Goal: Task Accomplishment & Management: Use online tool/utility

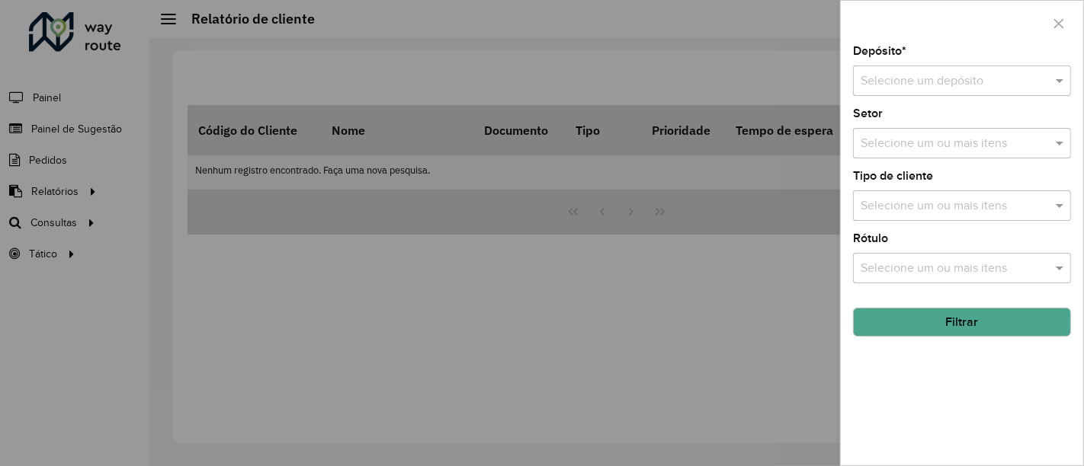
click at [535, 252] on div at bounding box center [542, 233] width 1084 height 466
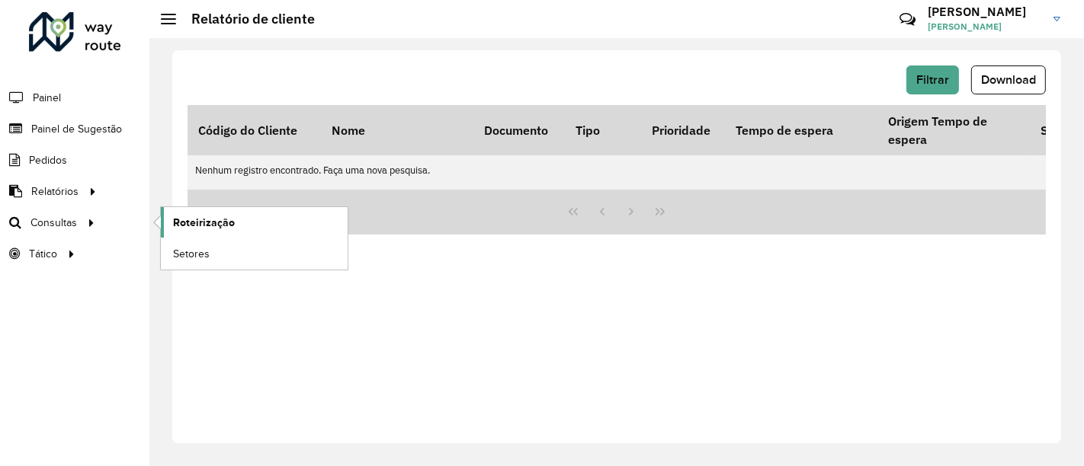
click at [258, 226] on link "Roteirização" at bounding box center [254, 222] width 187 height 30
click at [197, 240] on link "Setores" at bounding box center [254, 254] width 187 height 30
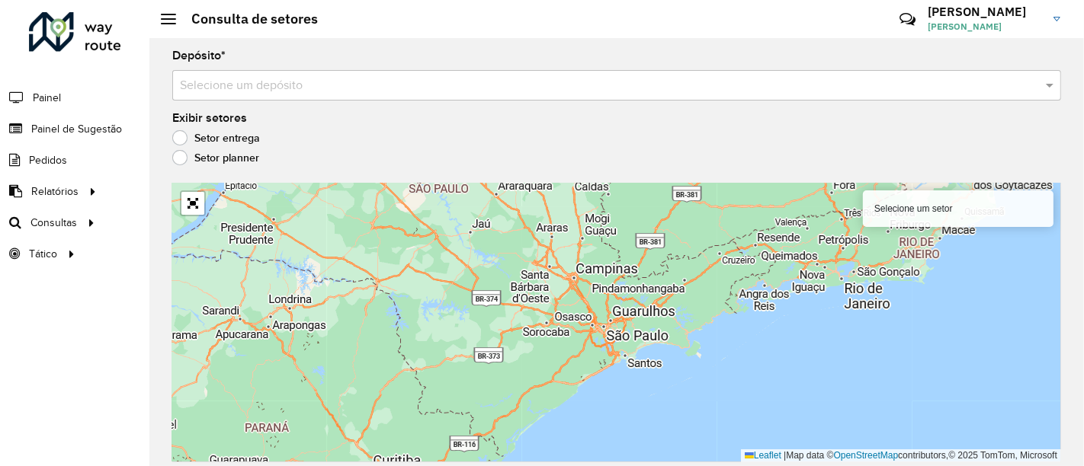
click at [424, 79] on input "text" at bounding box center [601, 86] width 843 height 18
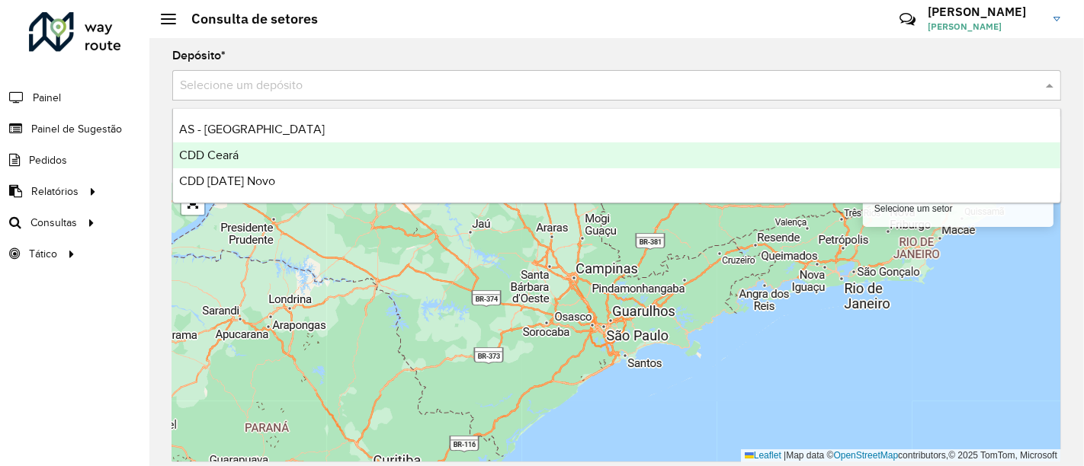
click at [290, 166] on div "CDD Ceará" at bounding box center [616, 156] width 887 height 26
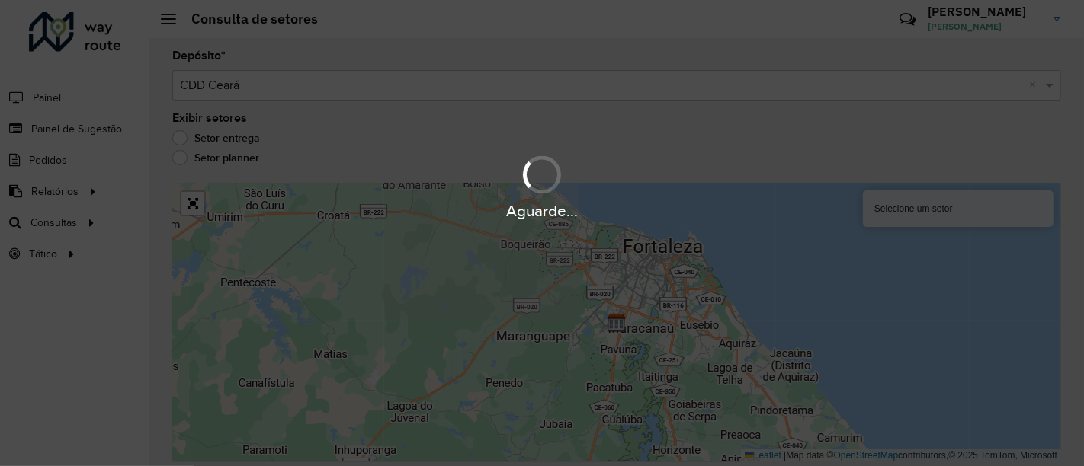
click at [365, 93] on div "Aguarde..." at bounding box center [542, 233] width 1084 height 466
click at [335, 88] on div "Aguarde..." at bounding box center [542, 233] width 1084 height 466
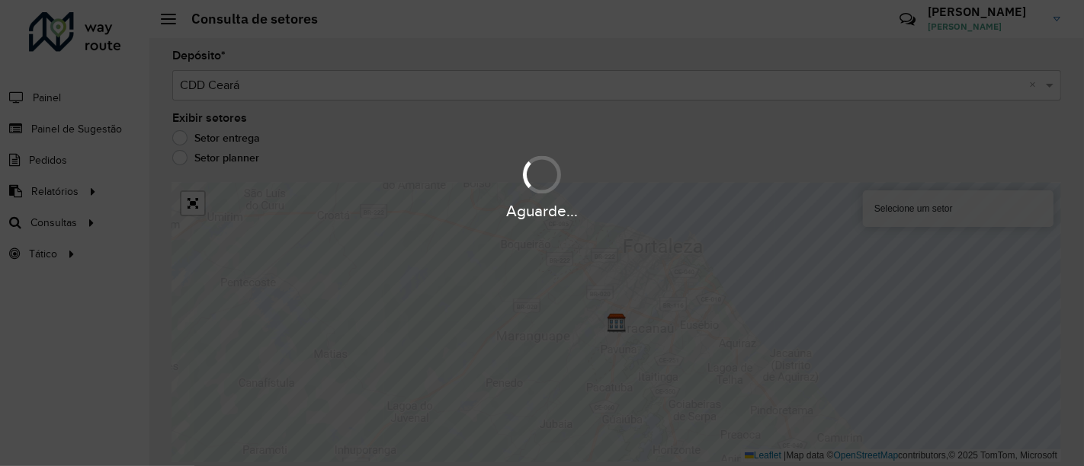
click at [470, 227] on div "Aguarde..." at bounding box center [542, 233] width 1084 height 466
click at [412, 133] on div "Setor entrega" at bounding box center [616, 142] width 889 height 18
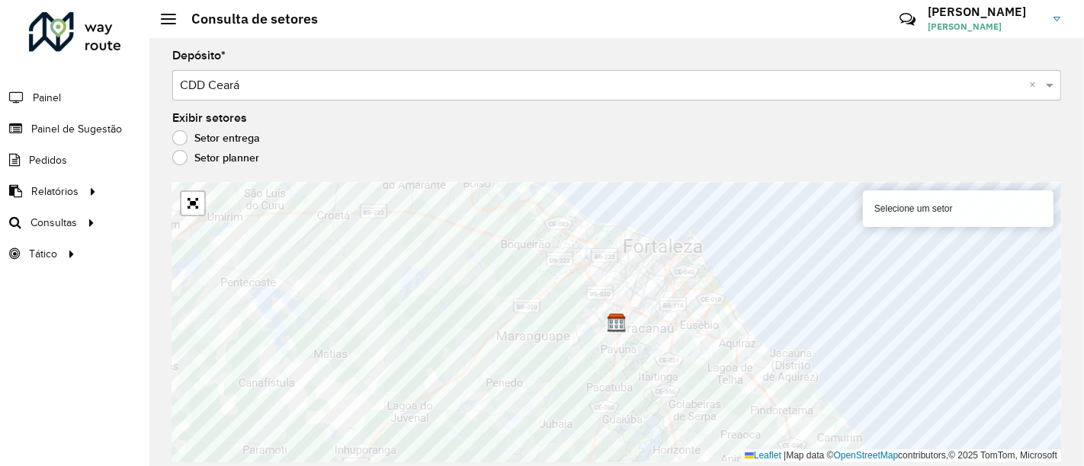
click at [357, 84] on input "text" at bounding box center [601, 86] width 843 height 18
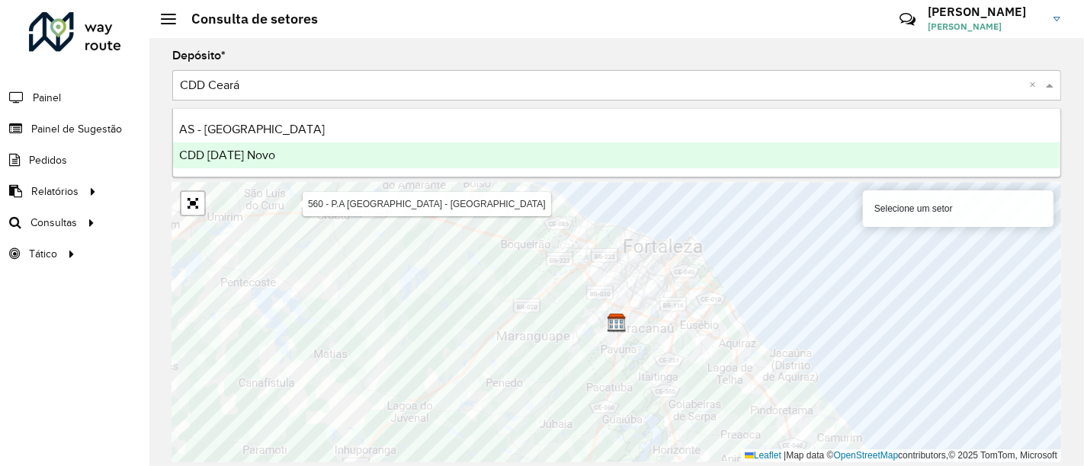
click at [329, 166] on div "CDD Natal Novo" at bounding box center [616, 156] width 887 height 26
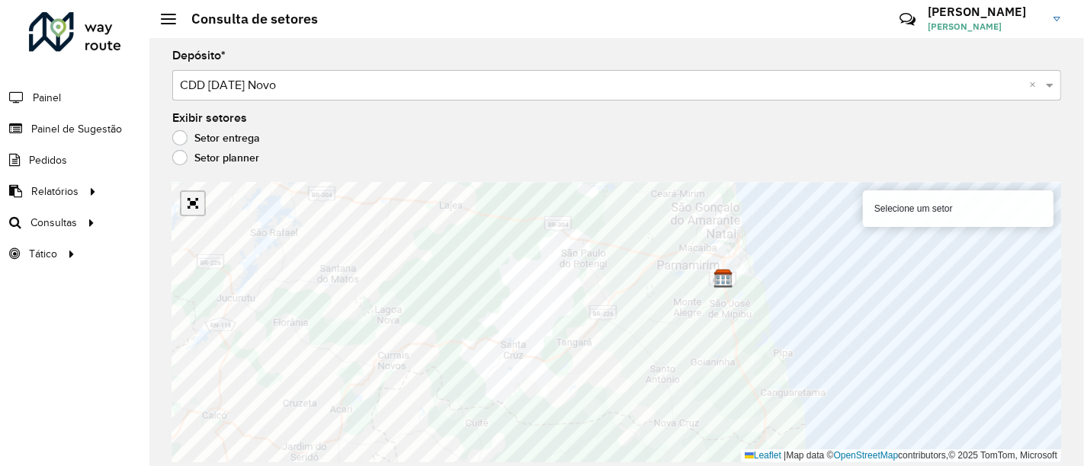
click at [188, 200] on link "Abrir mapa em tela cheia" at bounding box center [192, 203] width 23 height 23
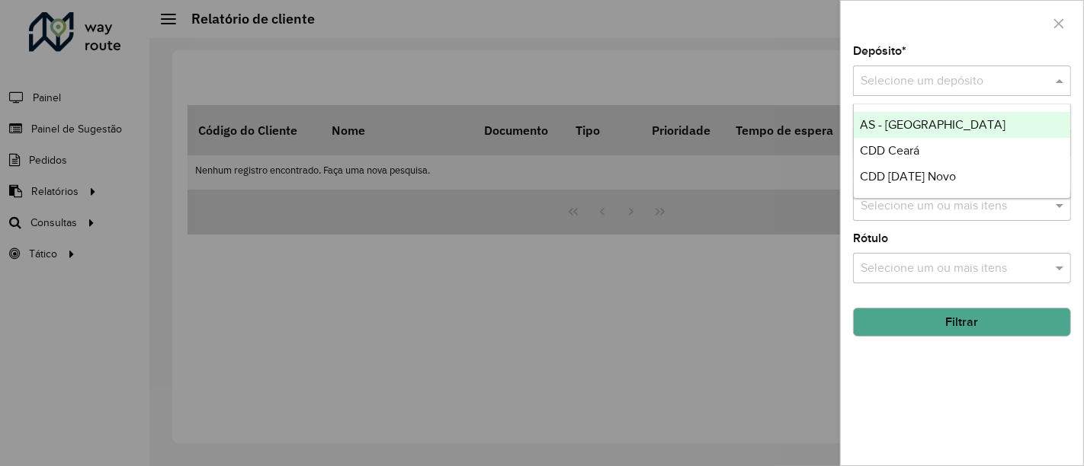
click at [908, 86] on input "text" at bounding box center [947, 81] width 172 height 18
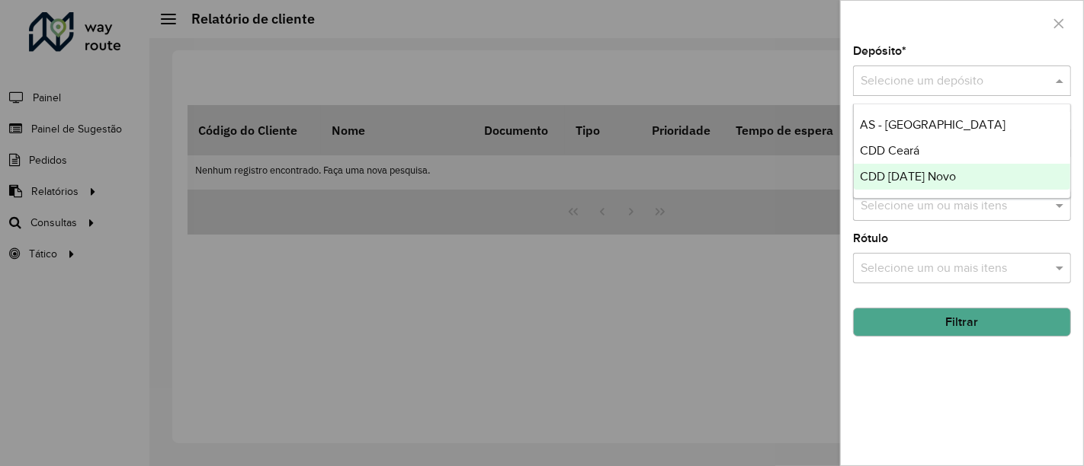
click at [907, 177] on span "CDD [DATE] Novo" at bounding box center [908, 176] width 96 height 13
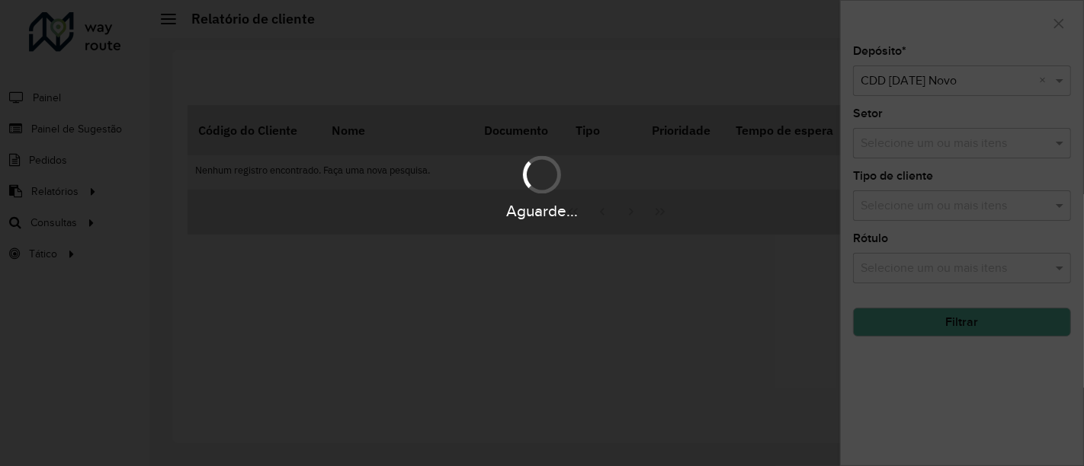
click at [242, 360] on div "Aguarde..." at bounding box center [542, 233] width 1084 height 466
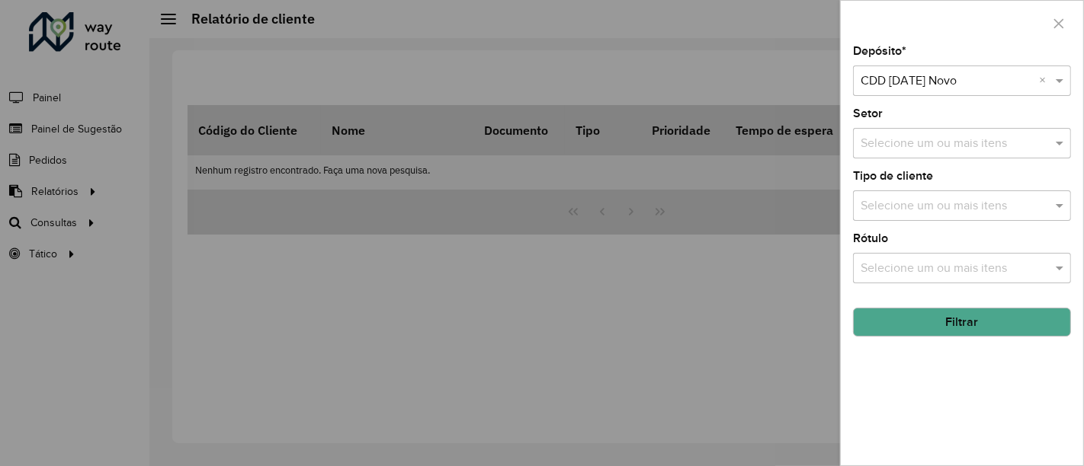
click at [203, 344] on div at bounding box center [542, 233] width 1084 height 466
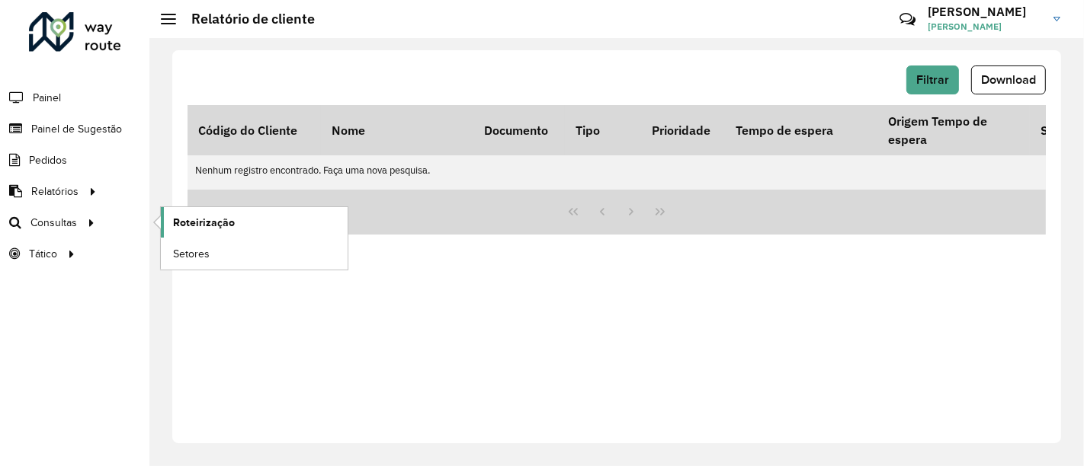
click at [220, 227] on span "Roteirização" at bounding box center [204, 223] width 62 height 16
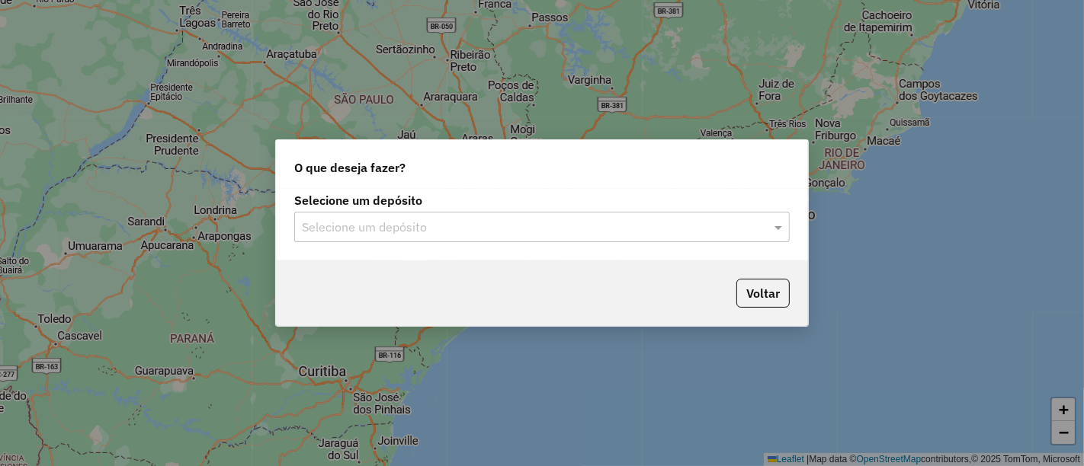
click at [543, 224] on input "text" at bounding box center [527, 228] width 450 height 18
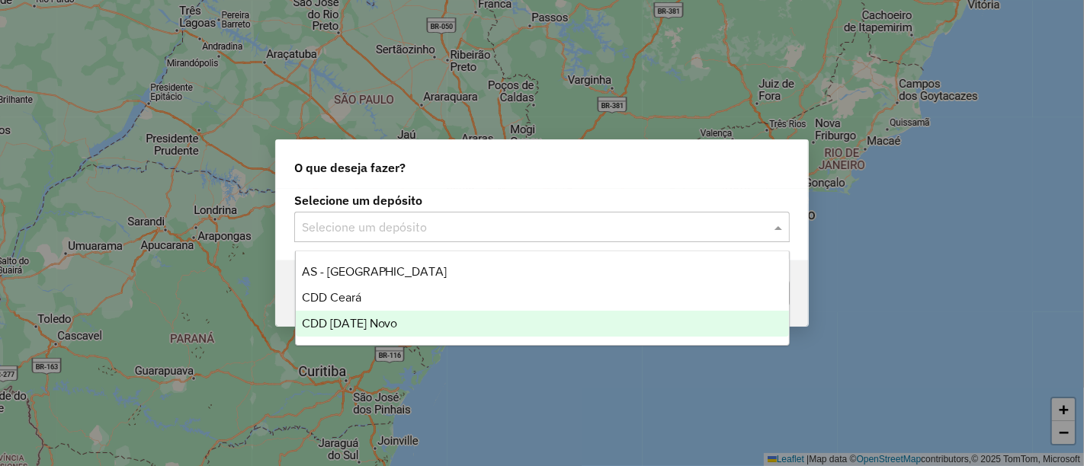
click at [401, 329] on div "CDD [DATE] Novo" at bounding box center [542, 324] width 493 height 26
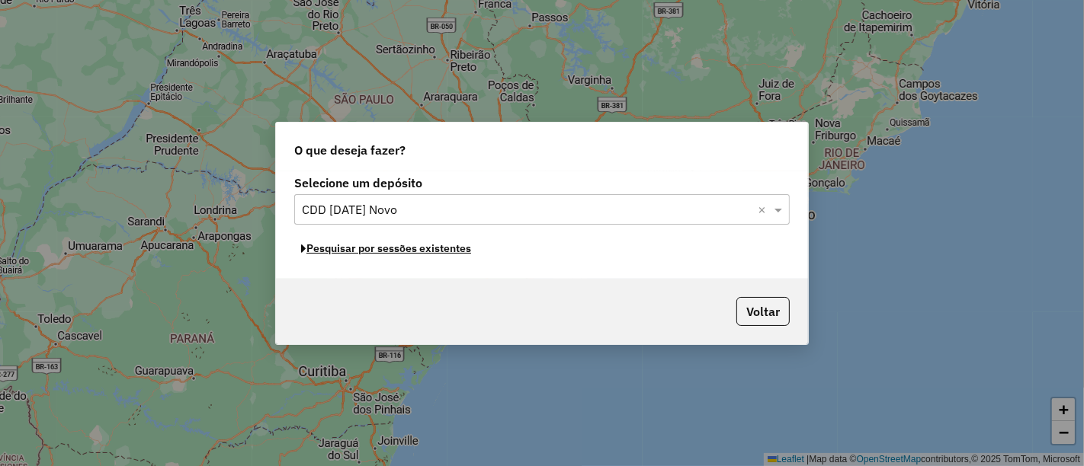
click at [439, 252] on button "Pesquisar por sessões existentes" at bounding box center [386, 249] width 184 height 24
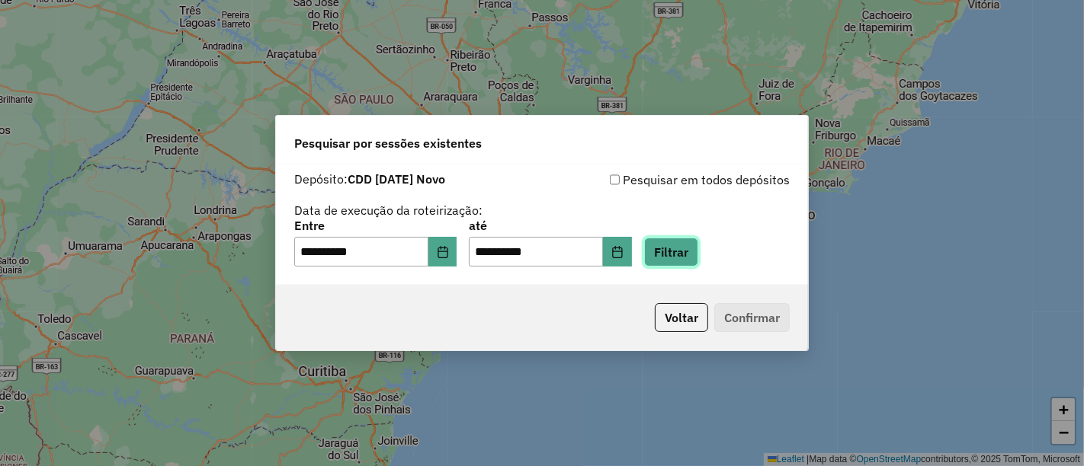
click at [665, 252] on button "Filtrar" at bounding box center [671, 252] width 54 height 29
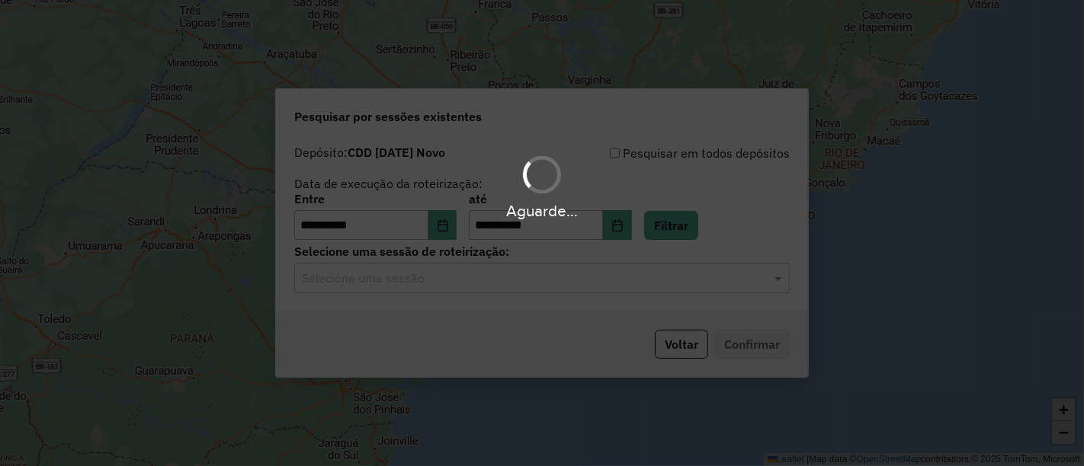
click at [468, 290] on div "Aguarde..." at bounding box center [542, 233] width 1084 height 466
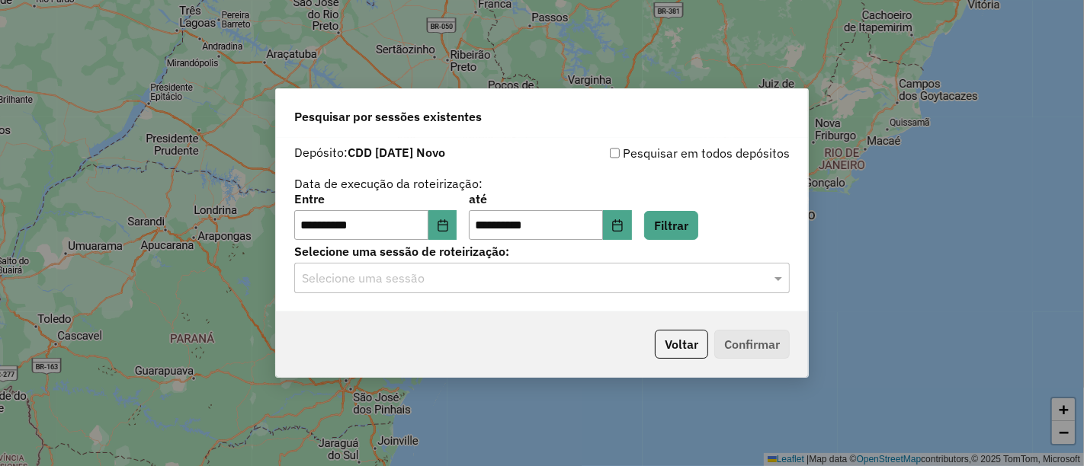
click at [470, 287] on input "text" at bounding box center [527, 279] width 450 height 18
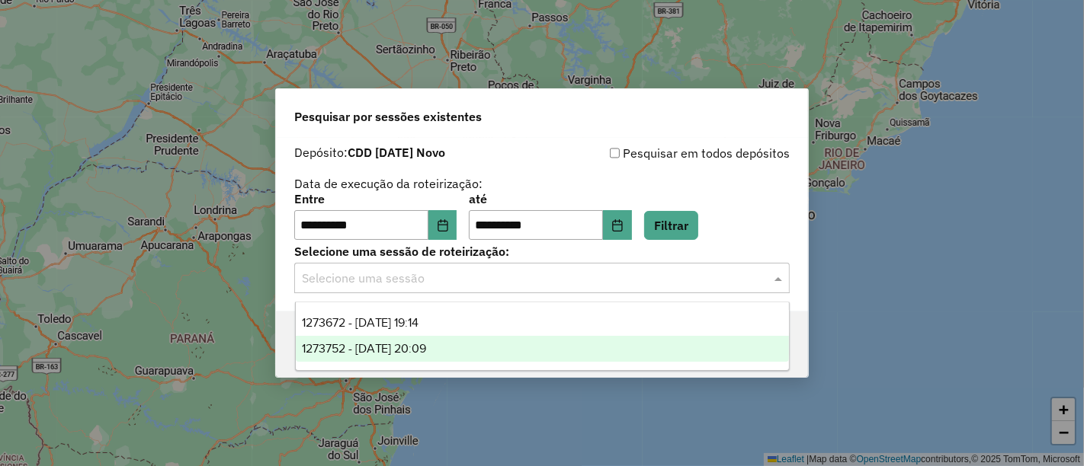
click at [435, 336] on div "1273752 - 11/09/2025 20:09" at bounding box center [542, 349] width 493 height 26
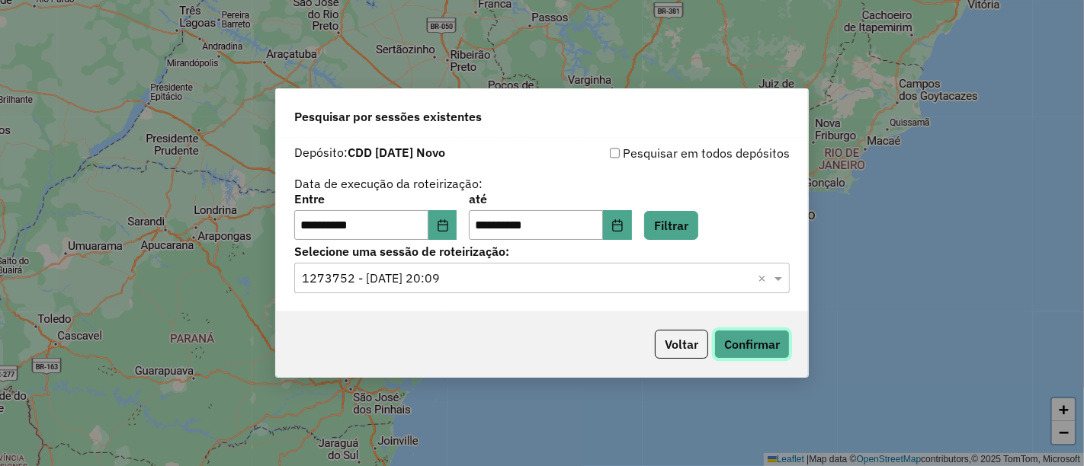
click at [731, 336] on button "Confirmar" at bounding box center [751, 344] width 75 height 29
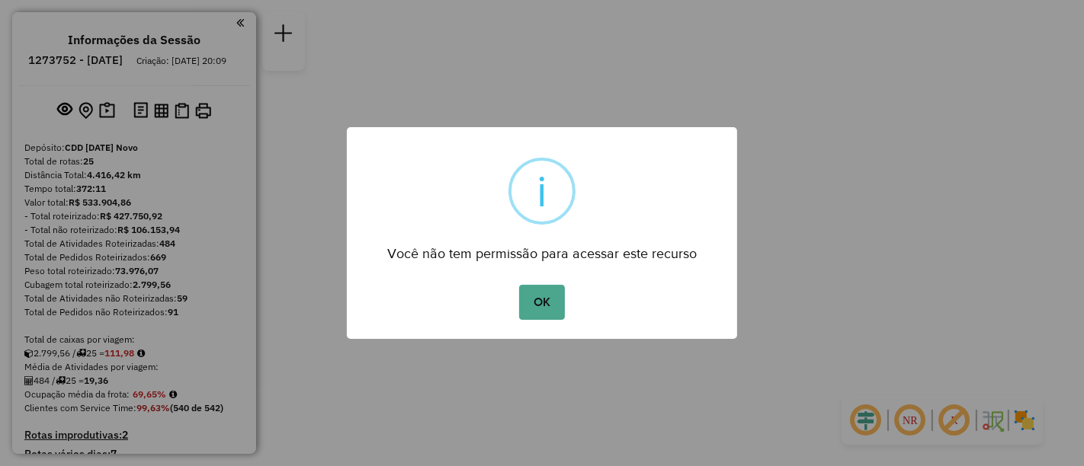
click at [527, 295] on button "OK" at bounding box center [541, 302] width 45 height 35
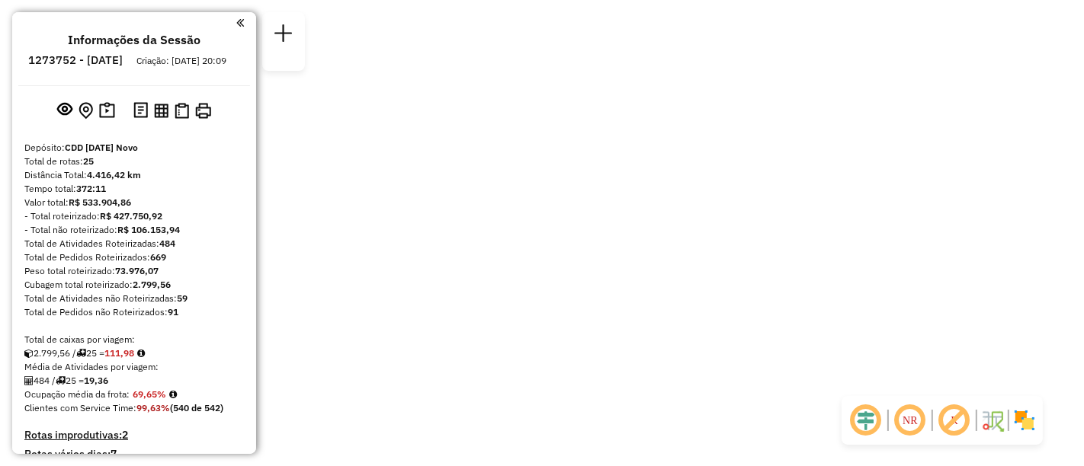
click at [795, 0] on div "Janela de atendimento Grade de atendimento Capacidade Transportadoras Veículos …" at bounding box center [542, 0] width 1084 height 0
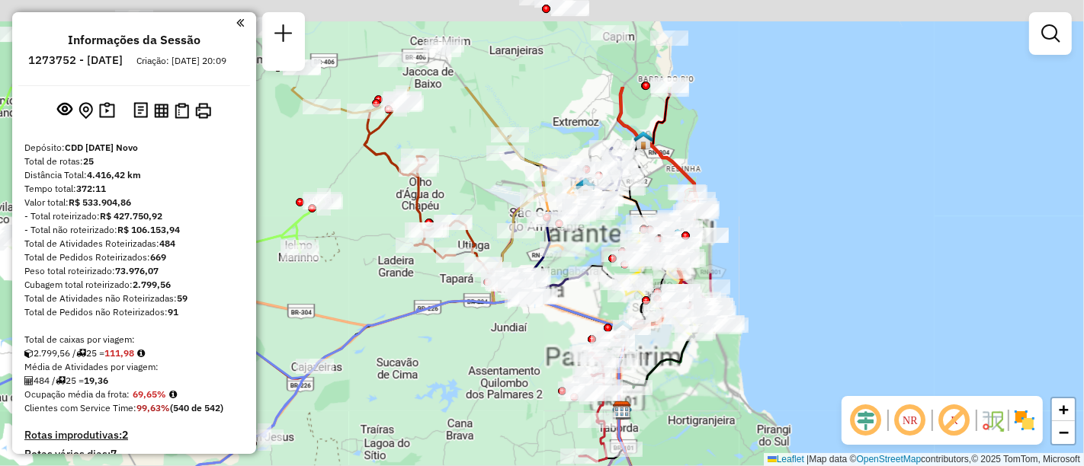
drag, startPoint x: 555, startPoint y: 69, endPoint x: 502, endPoint y: 210, distance: 151.5
click at [502, 210] on div "Rota 14 - Placa SFR4I97 63844526 - BAR DO DE Janela de atendimento Grade de ate…" at bounding box center [542, 233] width 1084 height 466
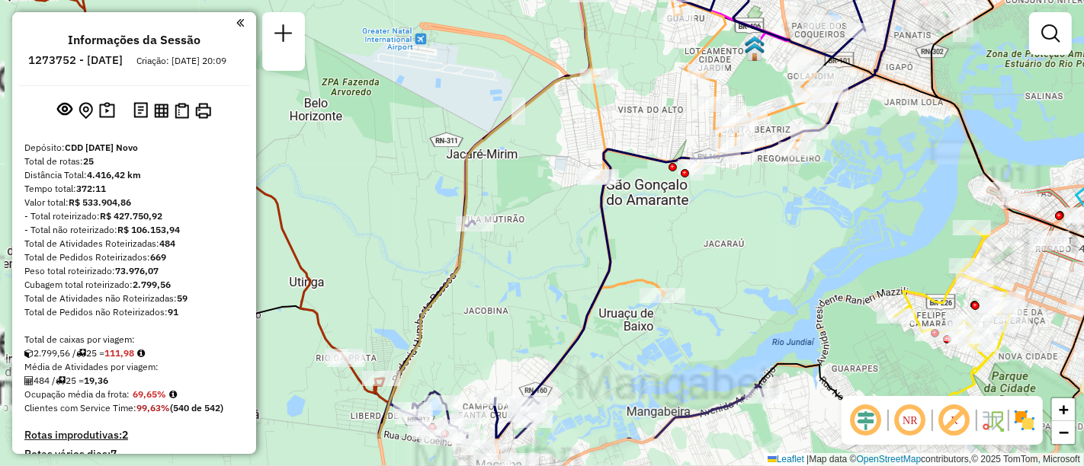
drag, startPoint x: 604, startPoint y: 282, endPoint x: 716, endPoint y: 214, distance: 131.0
click at [716, 214] on div "Janela de atendimento Grade de atendimento Capacidade Transportadoras Veículos …" at bounding box center [542, 233] width 1084 height 466
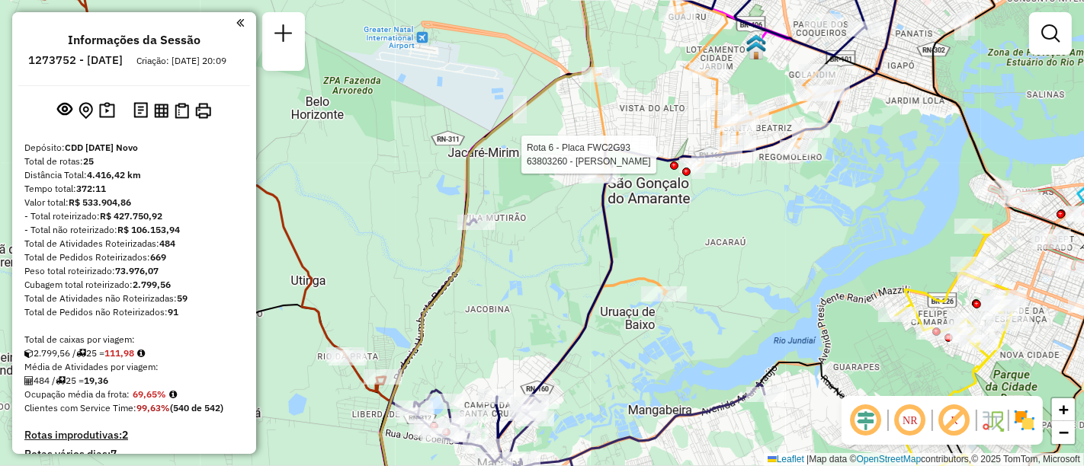
select select "**********"
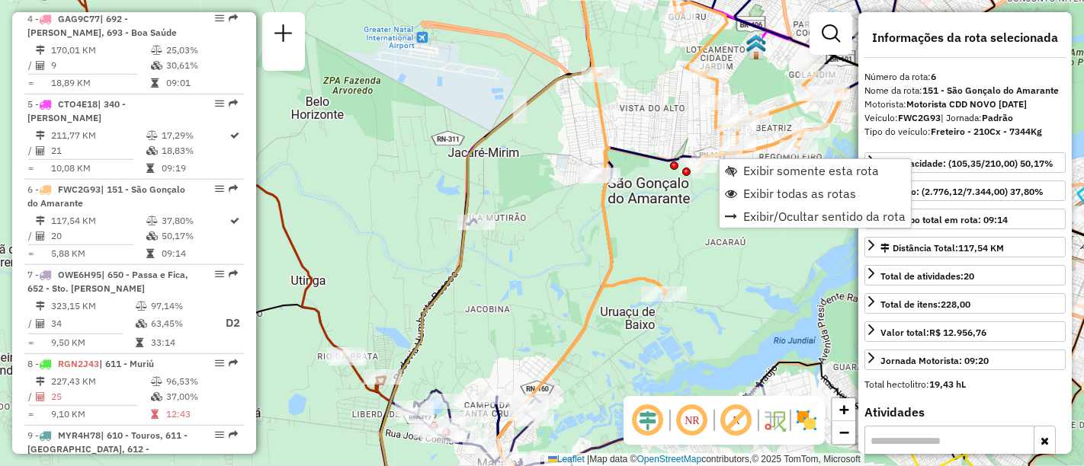
scroll to position [1012, 0]
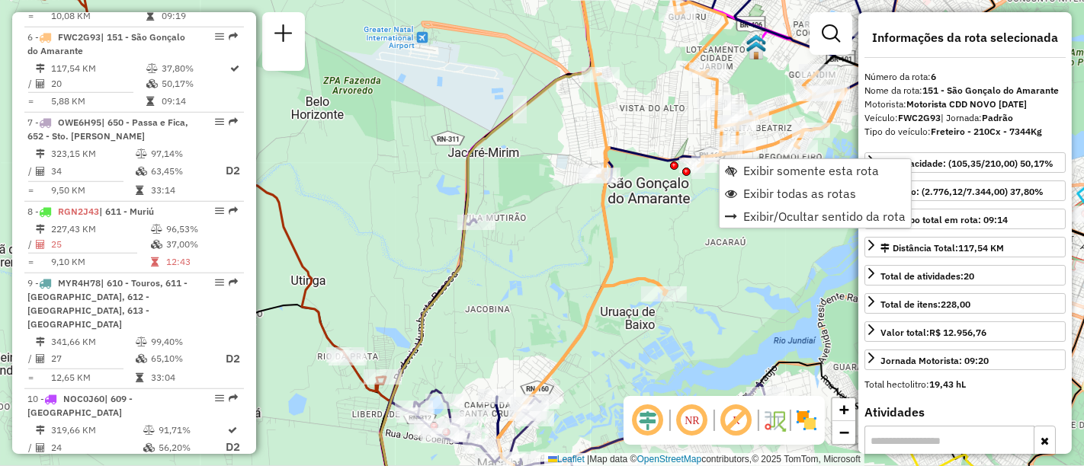
click at [569, 225] on div "Janela de atendimento Grade de atendimento Capacidade Transportadoras Veículos …" at bounding box center [542, 233] width 1084 height 466
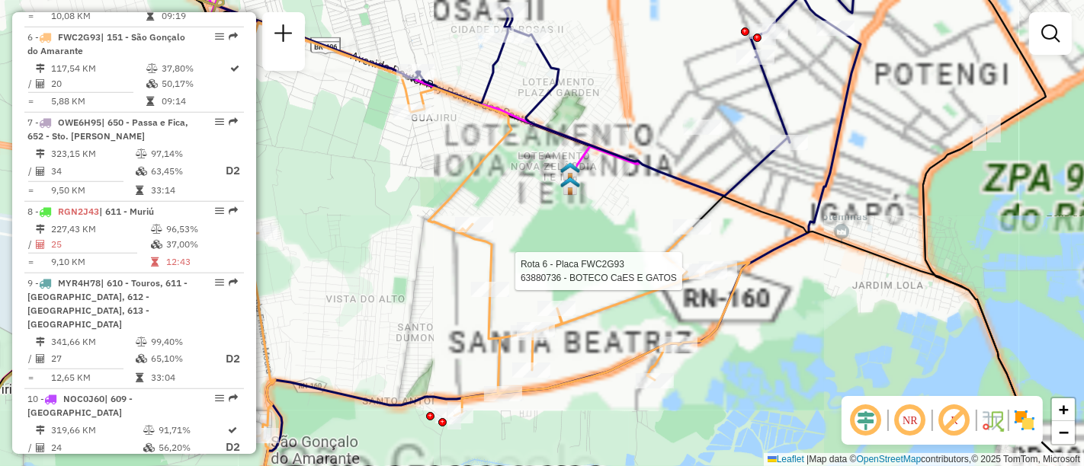
drag, startPoint x: 724, startPoint y: 307, endPoint x: 778, endPoint y: 194, distance: 125.1
click at [749, 200] on icon at bounding box center [484, 252] width 529 height 461
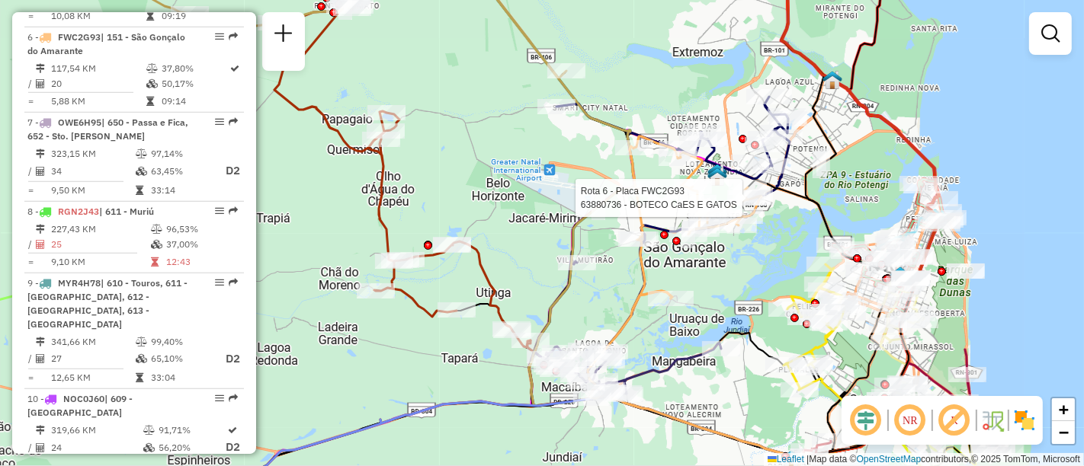
drag, startPoint x: 710, startPoint y: 267, endPoint x: 676, endPoint y: 271, distance: 33.8
click at [676, 271] on div "Rota 6 - Placa FWC2G93 63880736 - BOTECO CaES E GATOS Janela de atendimento Gra…" at bounding box center [542, 233] width 1084 height 466
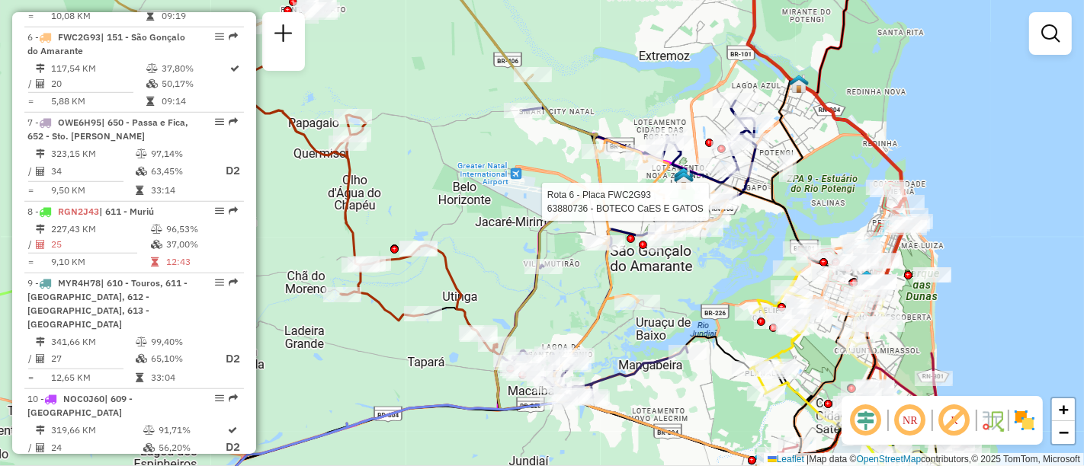
click at [963, 138] on div "Rota 6 - Placa FWC2G93 63880736 - BOTECO CaES E GATOS Janela de atendimento Gra…" at bounding box center [542, 233] width 1084 height 466
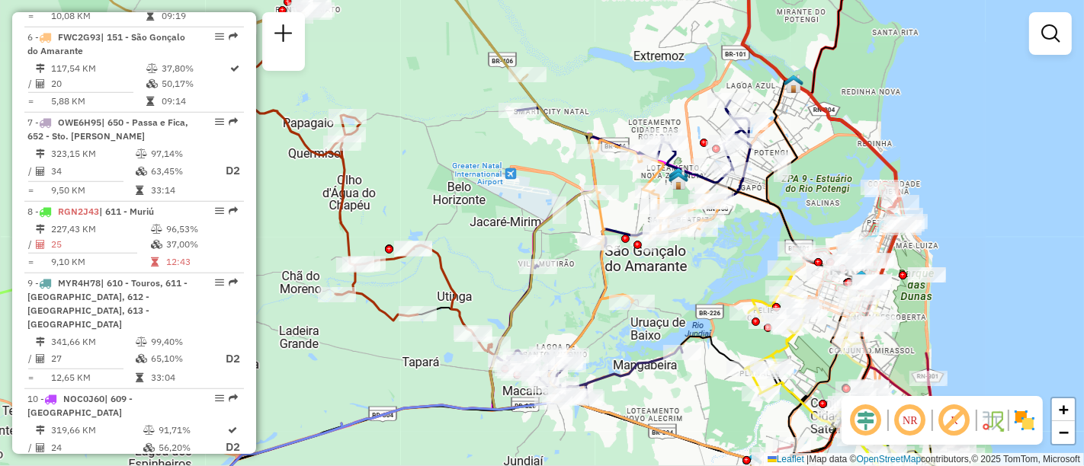
drag, startPoint x: 750, startPoint y: 240, endPoint x: 687, endPoint y: 223, distance: 65.6
click at [687, 223] on div "Janela de atendimento Grade de atendimento Capacidade Transportadoras Veículos …" at bounding box center [542, 233] width 1084 height 466
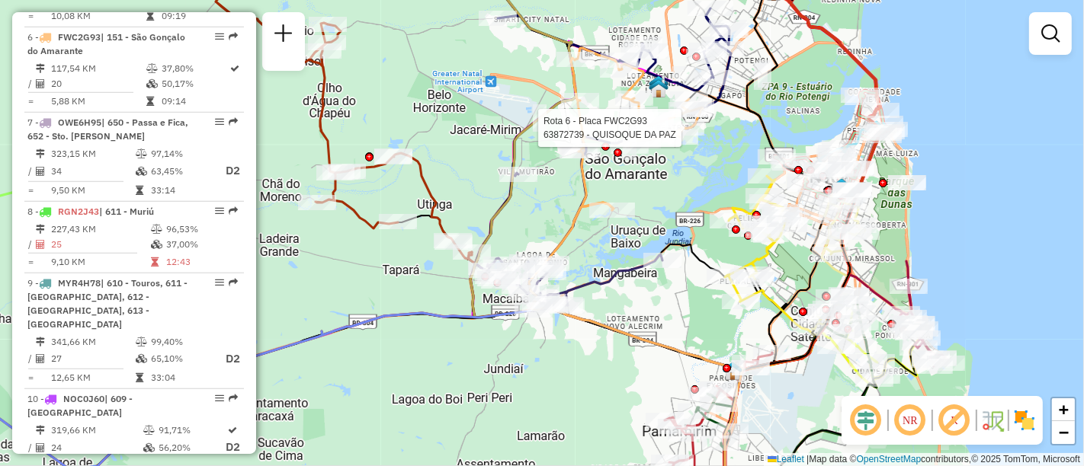
drag, startPoint x: 707, startPoint y: 284, endPoint x: 735, endPoint y: 313, distance: 40.5
click at [735, 313] on div "Rota 16 - Placa FVH2G31 63872494 - MERC FELIX Rota 16 - Placa FVH2G31 63850614 …" at bounding box center [542, 233] width 1084 height 466
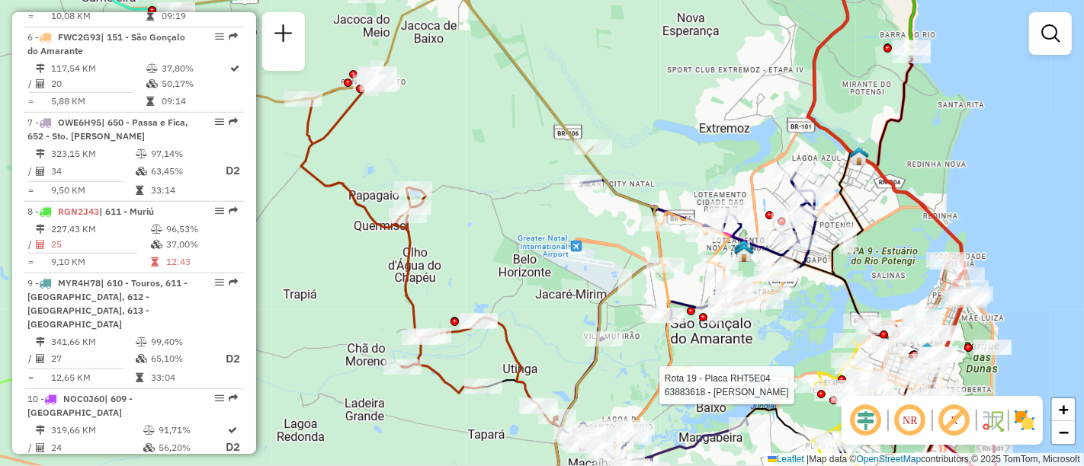
drag, startPoint x: 574, startPoint y: 242, endPoint x: 800, endPoint y: 280, distance: 229.4
click at [806, 292] on div "Rota 19 - Placa RHT5E04 63883618 - EMERSON OLIVEIRA Janela de atendimento Grade…" at bounding box center [542, 233] width 1084 height 466
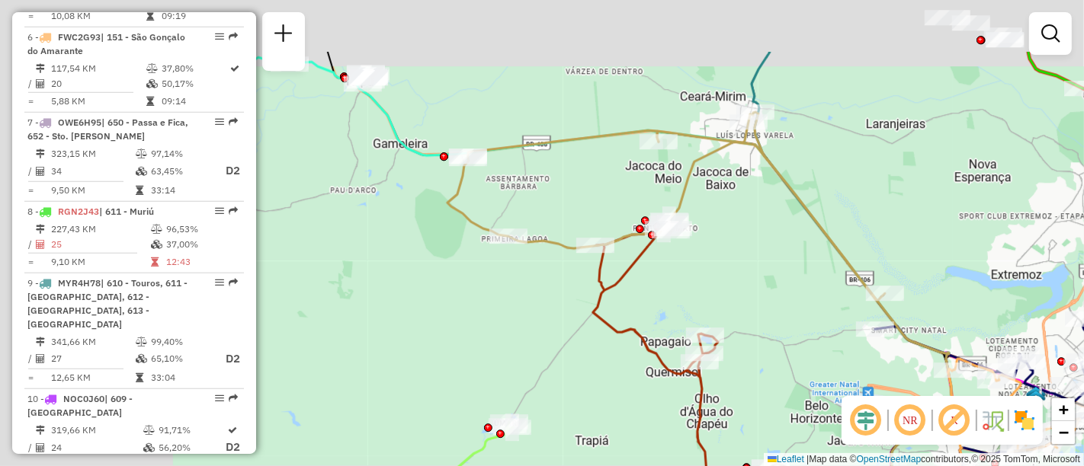
drag, startPoint x: 612, startPoint y: 179, endPoint x: 726, endPoint y: 311, distance: 174.5
click at [726, 311] on div "Rota 19 - Placa RHT5E04 63883618 - EMERSON OLIVEIRA Janela de atendimento Grade…" at bounding box center [542, 233] width 1084 height 466
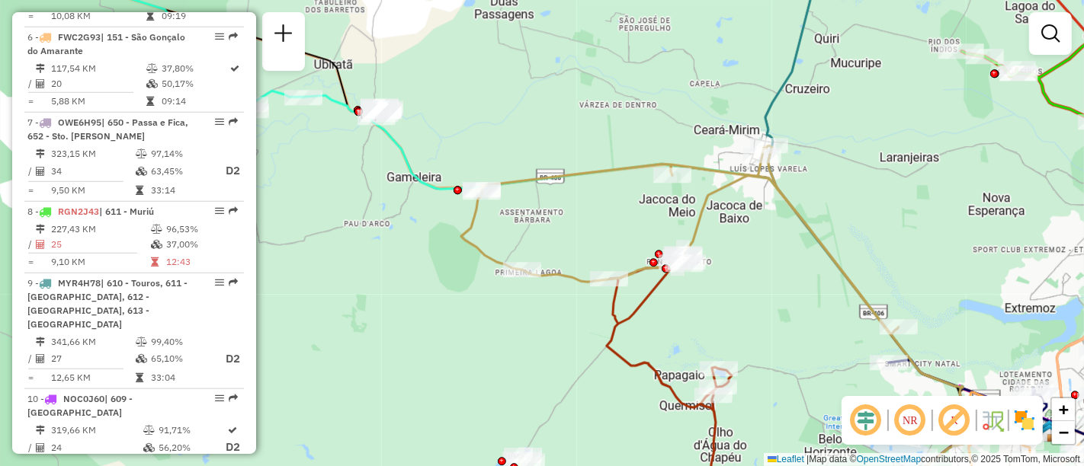
drag, startPoint x: 766, startPoint y: 229, endPoint x: 733, endPoint y: 263, distance: 46.9
click at [733, 263] on div "Rota 19 - Placa RHT5E04 63883618 - EMERSON OLIVEIRA Janela de atendimento Grade…" at bounding box center [542, 233] width 1084 height 466
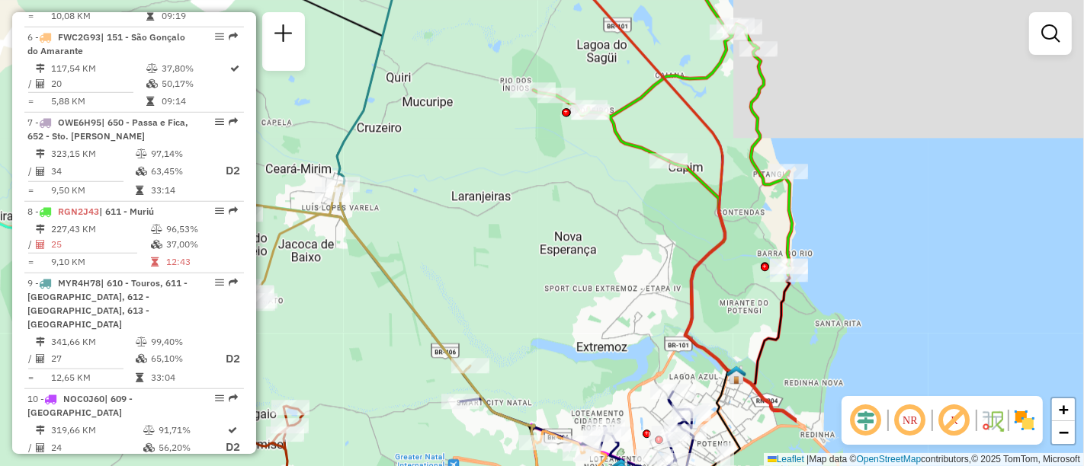
click at [509, 236] on div "Rota 19 - Placa RHT5E04 63883618 - EMERSON OLIVEIRA Janela de atendimento Grade…" at bounding box center [542, 233] width 1084 height 466
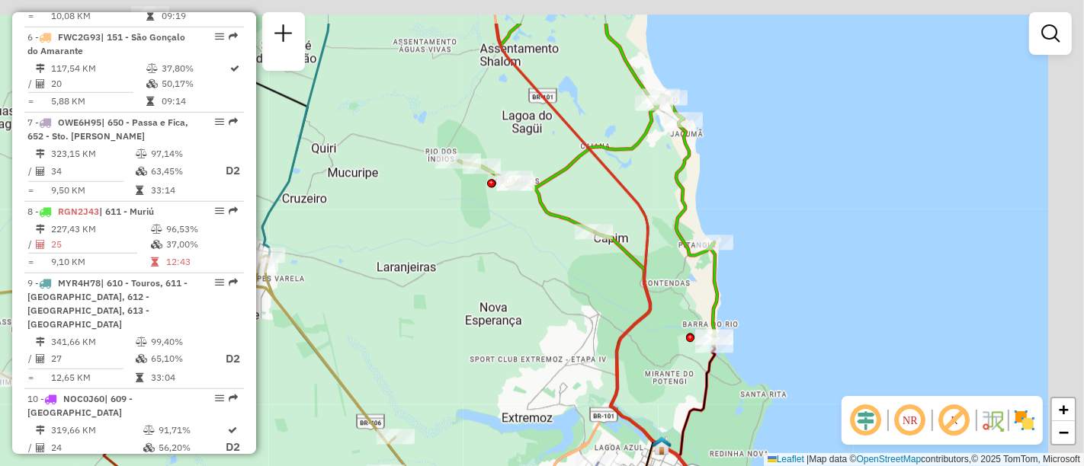
drag, startPoint x: 682, startPoint y: 227, endPoint x: 659, endPoint y: 245, distance: 29.4
click at [659, 245] on div "Rota 19 - Placa RHT5E04 63883618 - EMERSON OLIVEIRA Janela de atendimento Grade…" at bounding box center [542, 233] width 1084 height 466
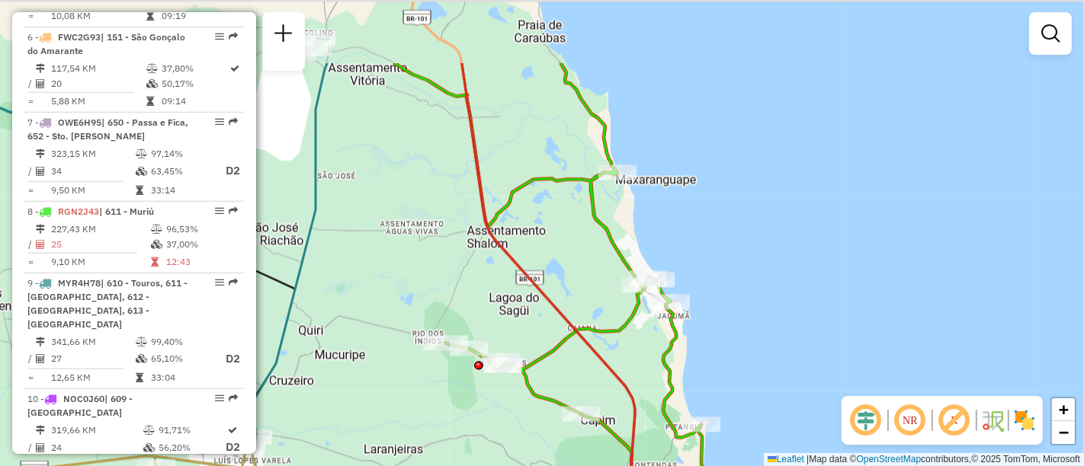
drag, startPoint x: 646, startPoint y: 323, endPoint x: 643, endPoint y: 360, distance: 36.7
click at [643, 360] on div "Rota 19 - Placa RHT5E04 63883618 - EMERSON OLIVEIRA Janela de atendimento Grade…" at bounding box center [542, 233] width 1084 height 466
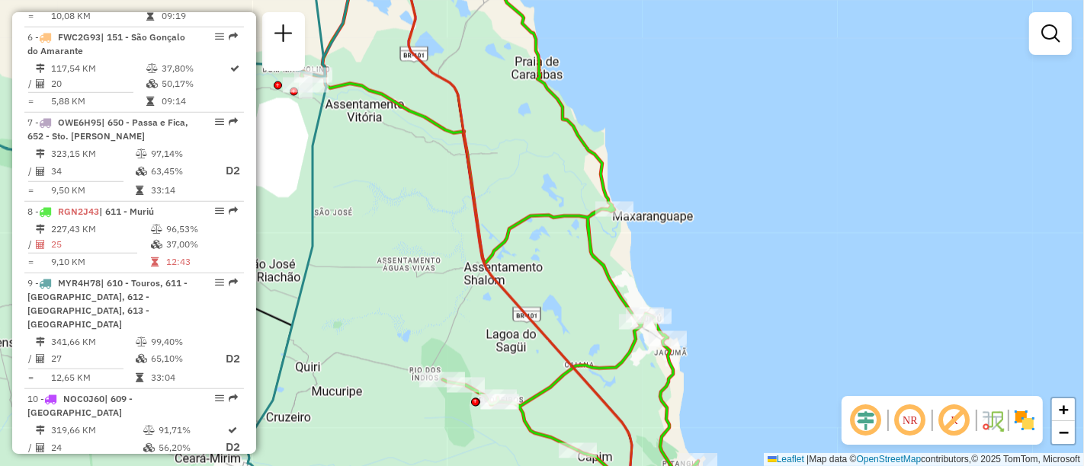
click at [704, 295] on div "Rota 19 - Placa RHT5E04 63883618 - EMERSON OLIVEIRA Janela de atendimento Grade…" at bounding box center [542, 233] width 1084 height 466
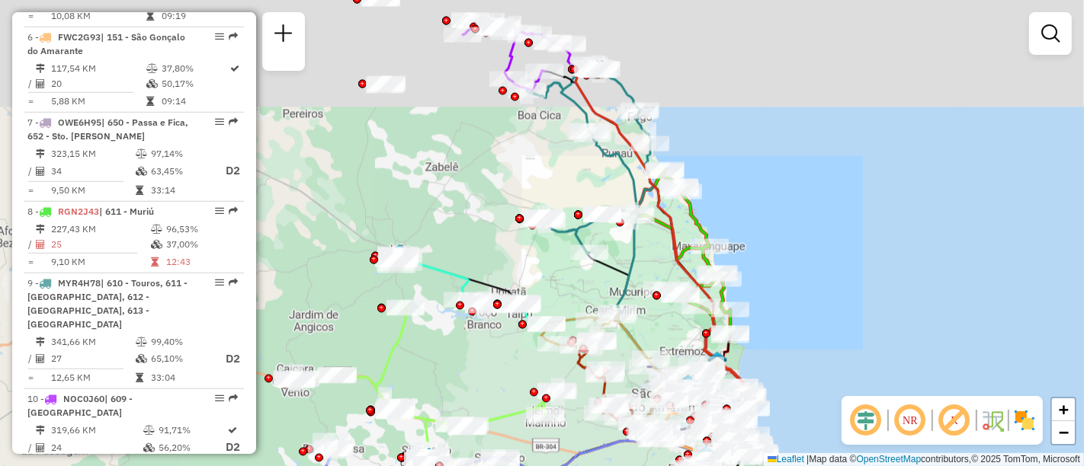
drag, startPoint x: 618, startPoint y: 283, endPoint x: 784, endPoint y: 305, distance: 166.9
click at [709, 305] on icon at bounding box center [650, 326] width 117 height 382
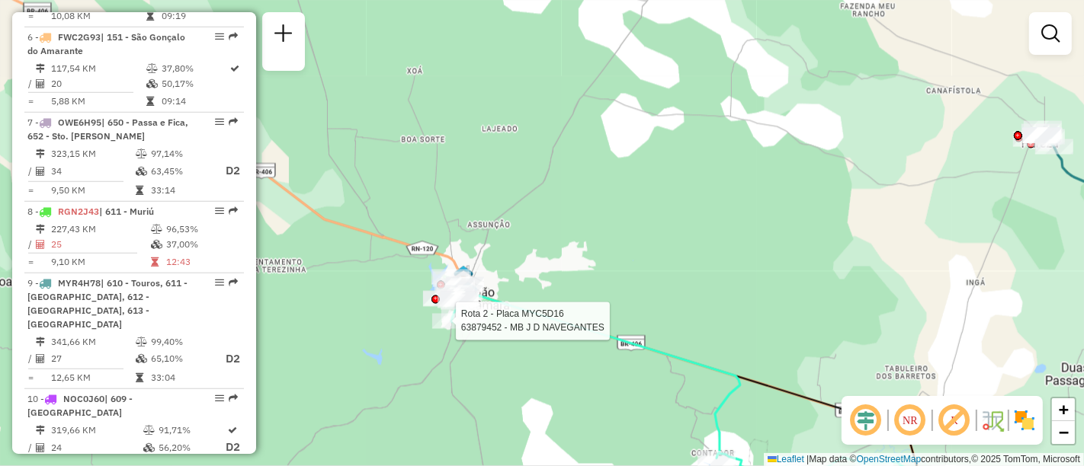
select select "**********"
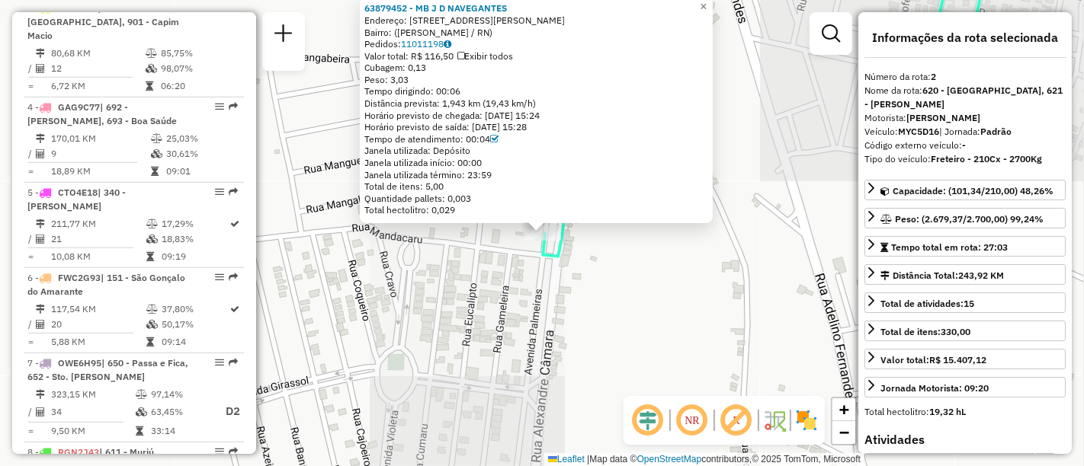
scroll to position [668, 0]
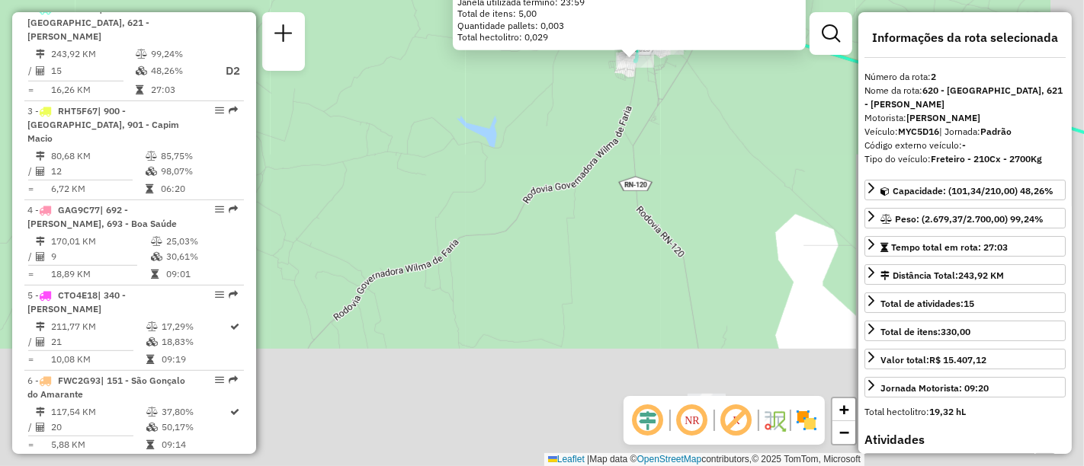
drag, startPoint x: 468, startPoint y: 319, endPoint x: 367, endPoint y: 65, distance: 273.0
click at [367, 65] on div "63879452 - MB J D NAVEGANTES Endereço: RUA ALEXANDRE CAMARA 946 Bairro: (JOAO C…" at bounding box center [542, 233] width 1084 height 466
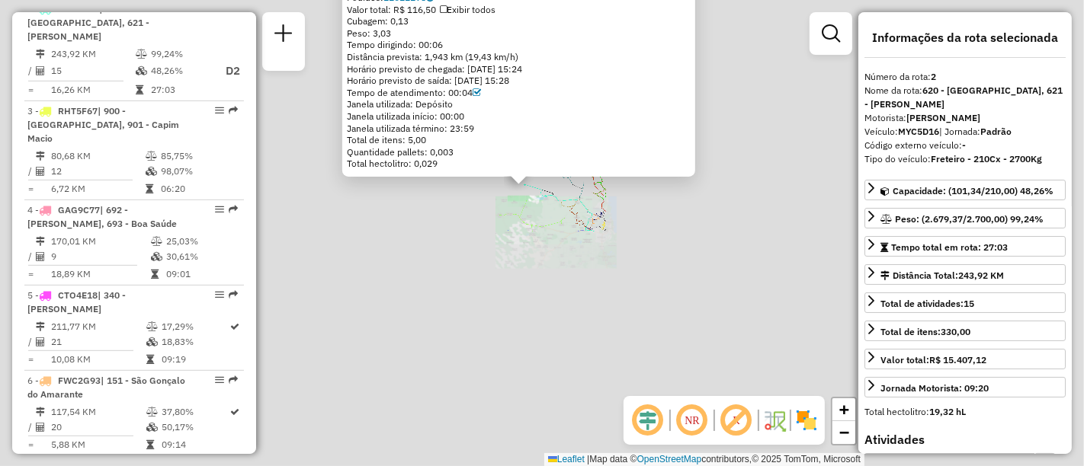
click at [604, 120] on div "63879452 - MB J D NAVEGANTES Endereço: RUA ALEXANDRE CAMARA 946 Bairro: (JOAO C…" at bounding box center [542, 233] width 1084 height 466
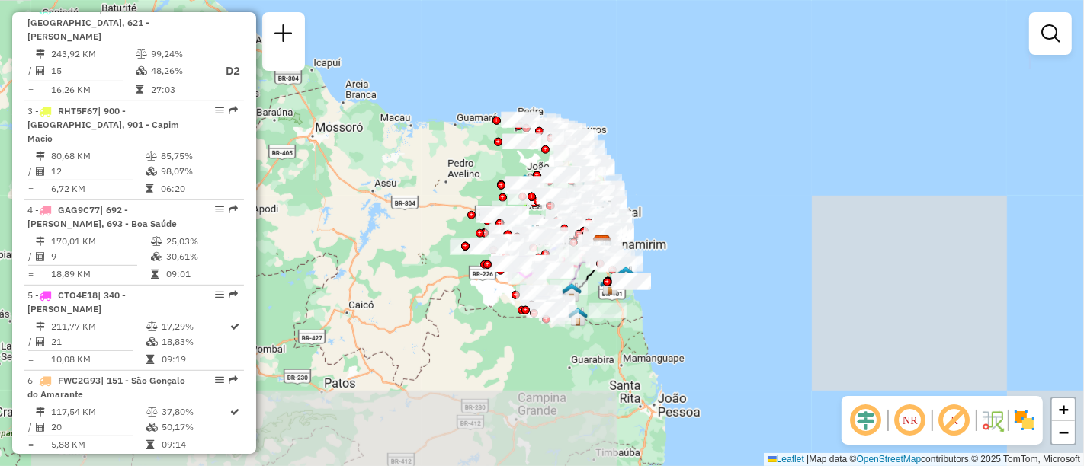
drag, startPoint x: 622, startPoint y: 299, endPoint x: 619, endPoint y: 178, distance: 120.5
click at [619, 178] on div "Janela de atendimento Grade de atendimento Capacidade Transportadoras Veículos …" at bounding box center [542, 233] width 1084 height 466
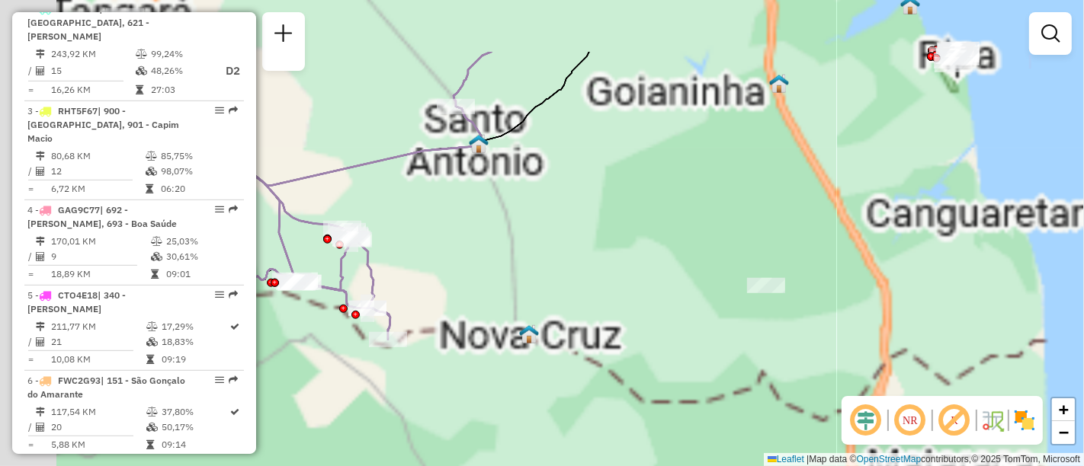
drag, startPoint x: 564, startPoint y: 297, endPoint x: 629, endPoint y: 336, distance: 75.6
click at [629, 336] on div "Janela de atendimento Grade de atendimento Capacidade Transportadoras Veículos …" at bounding box center [542, 233] width 1084 height 466
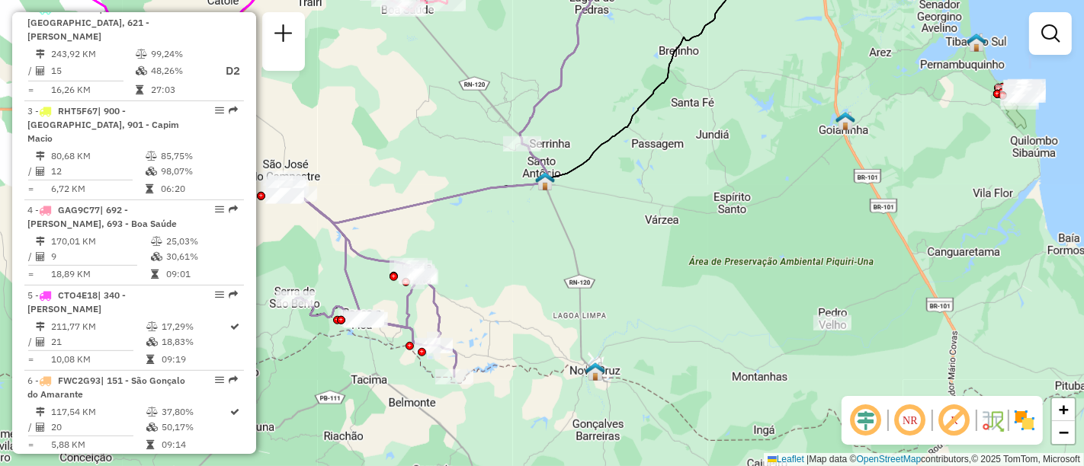
drag, startPoint x: 583, startPoint y: 322, endPoint x: 684, endPoint y: 271, distance: 112.8
click at [684, 271] on div "Janela de atendimento Grade de atendimento Capacidade Transportadoras Veículos …" at bounding box center [542, 233] width 1084 height 466
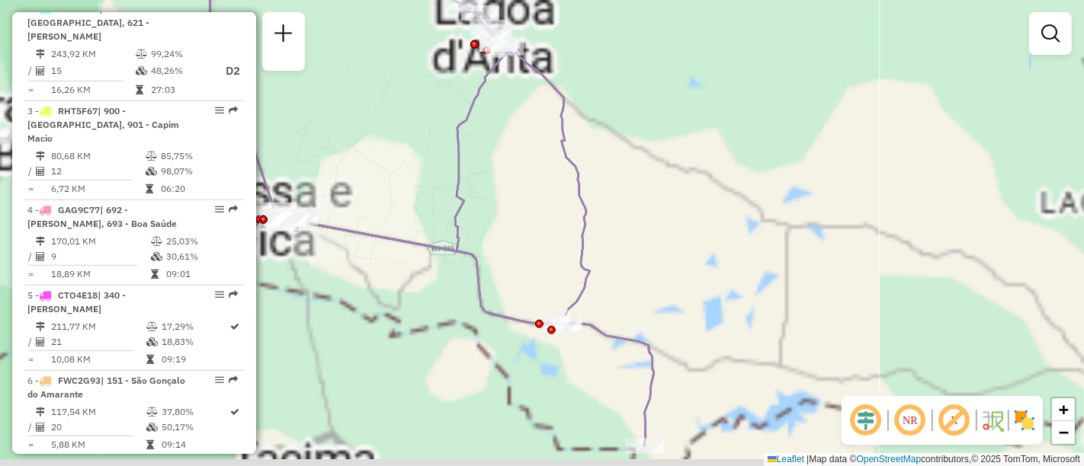
drag, startPoint x: 590, startPoint y: 259, endPoint x: 735, endPoint y: 271, distance: 145.3
click at [654, 271] on icon at bounding box center [331, 194] width 646 height 506
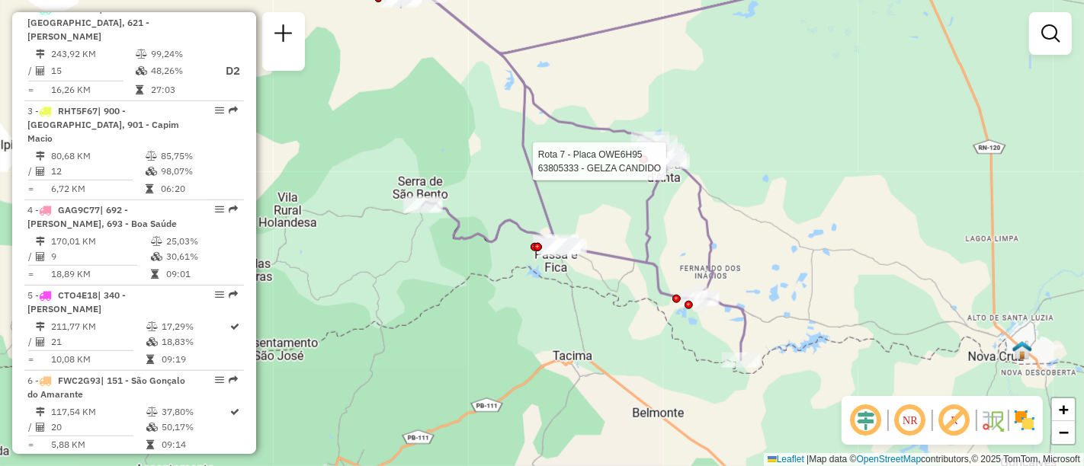
select select "**********"
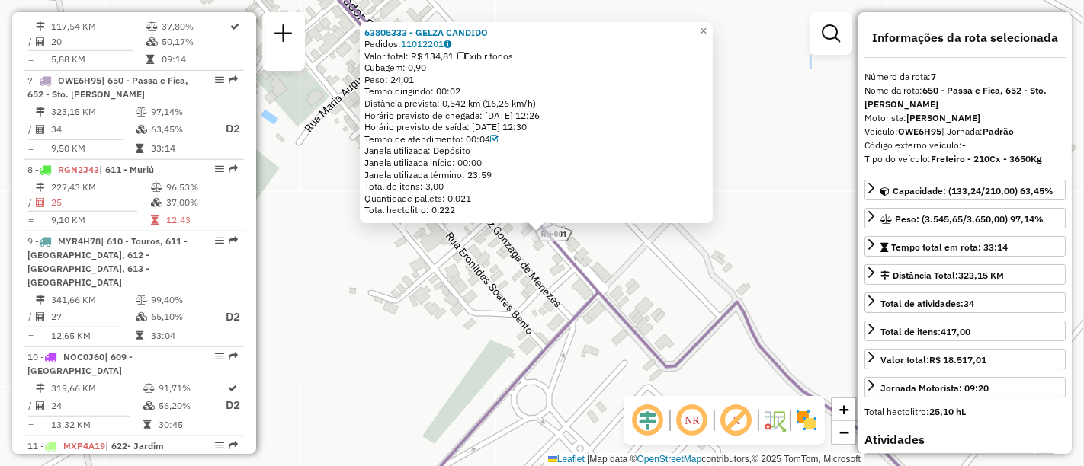
scroll to position [1098, 0]
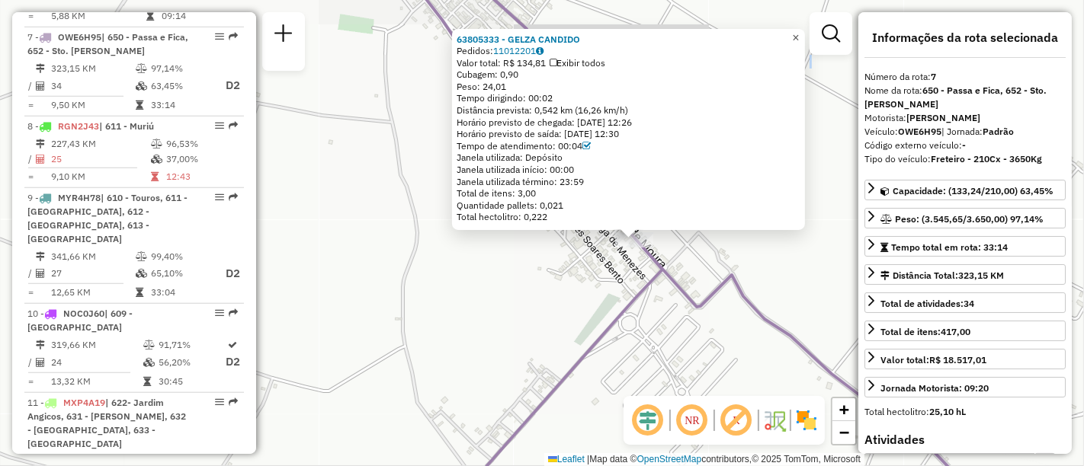
click at [799, 37] on span "×" at bounding box center [795, 37] width 7 height 13
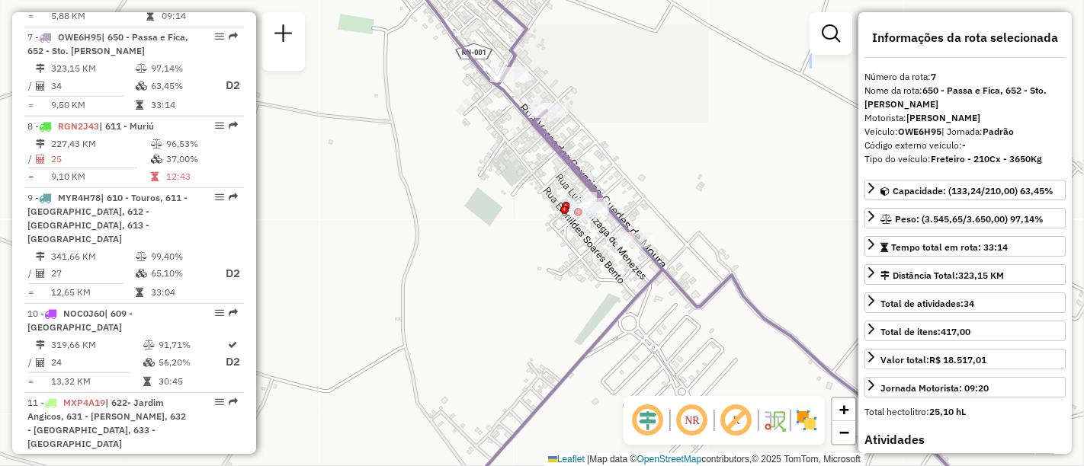
click at [793, 192] on div "63805333 - GELZA CANDIDO Pedidos: 11012201 Valor total: R$ 134,81 Exibir todos …" at bounding box center [542, 233] width 1084 height 466
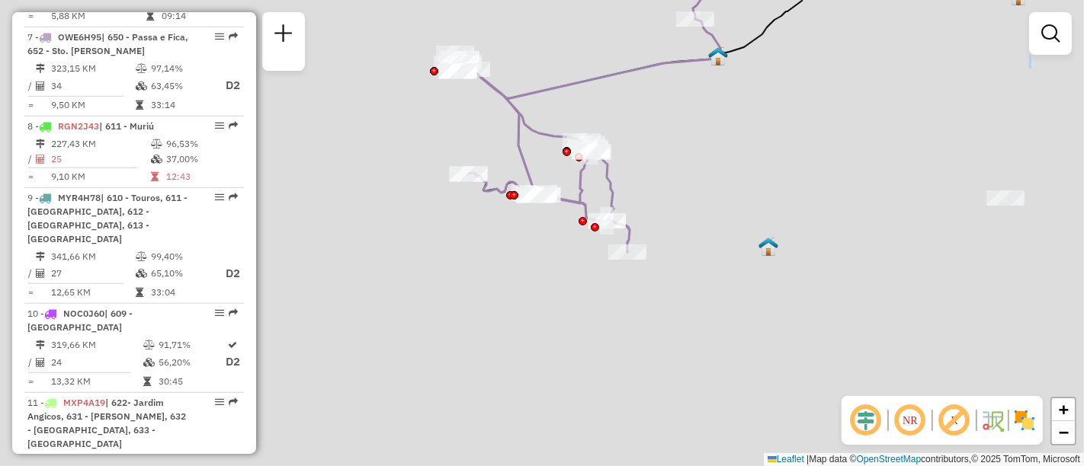
click at [678, 186] on div "Rota 7 - Placa OWE6H95 63805333 - GELZA CANDIDO Janela de atendimento Grade de …" at bounding box center [542, 233] width 1084 height 466
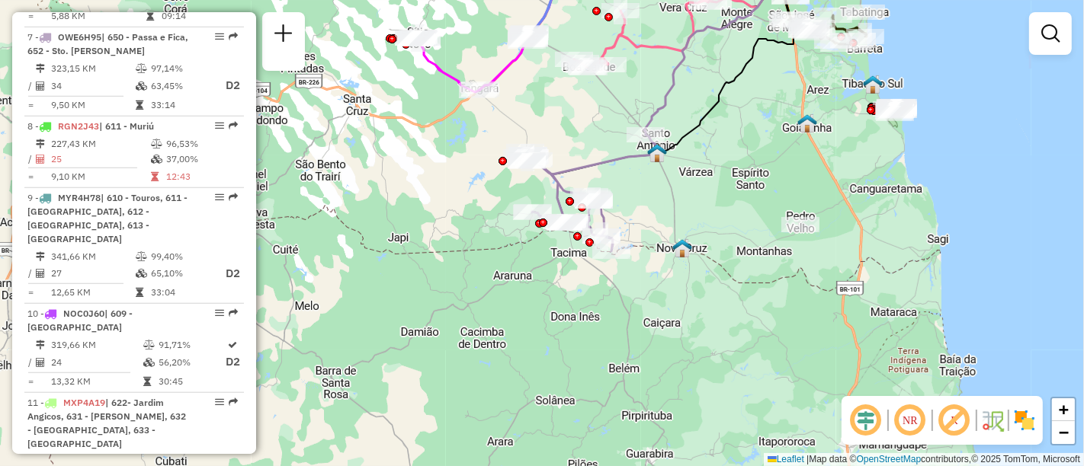
drag, startPoint x: 830, startPoint y: 199, endPoint x: 718, endPoint y: 242, distance: 120.2
click at [718, 242] on div "Janela de atendimento Grade de atendimento Capacidade Transportadoras Veículos …" at bounding box center [542, 233] width 1084 height 466
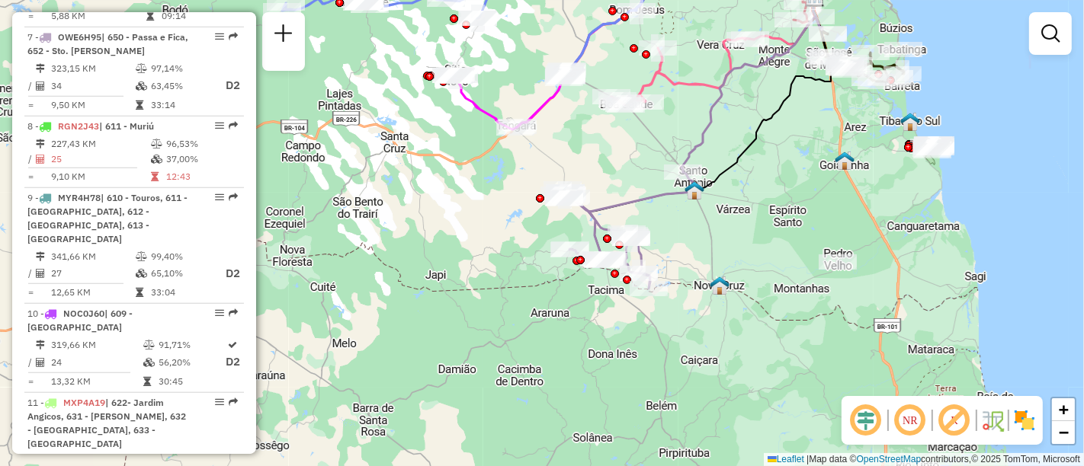
drag, startPoint x: 867, startPoint y: 232, endPoint x: 779, endPoint y: 244, distance: 88.5
click at [784, 245] on div "Janela de atendimento Grade de atendimento Capacidade Transportadoras Veículos …" at bounding box center [542, 233] width 1084 height 466
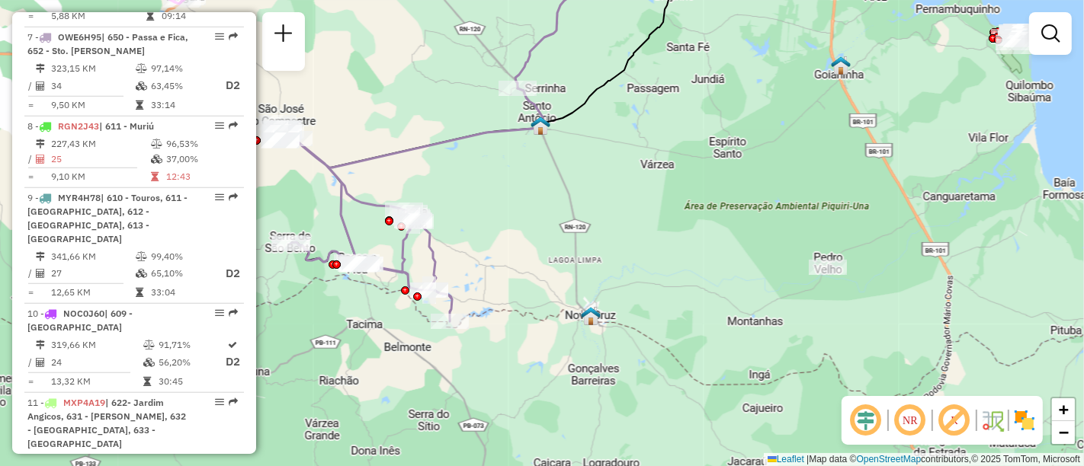
drag, startPoint x: 814, startPoint y: 252, endPoint x: 755, endPoint y: 230, distance: 62.4
click at [755, 230] on div "Janela de atendimento Grade de atendimento Capacidade Transportadoras Veículos …" at bounding box center [542, 233] width 1084 height 466
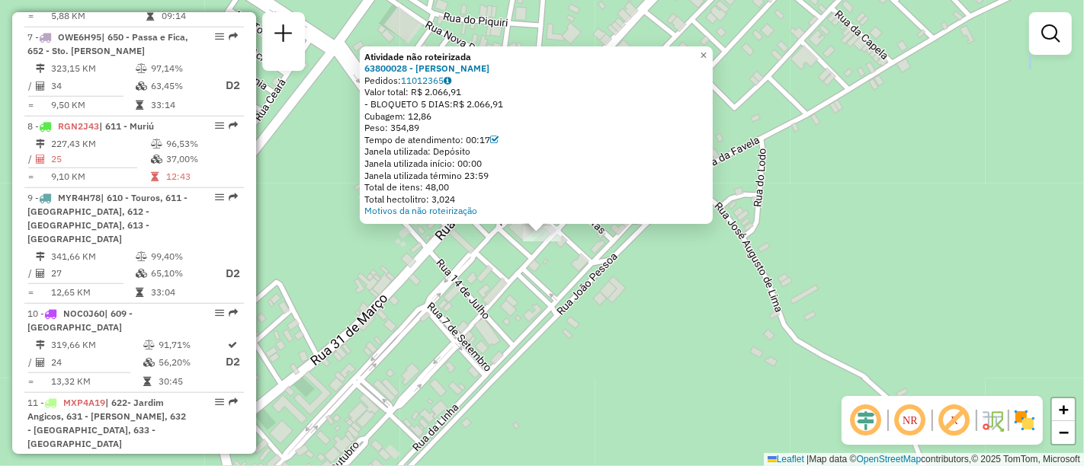
click at [774, 276] on div "Atividade não roteirizada 63800028 - MANOEL AUG ALV ALVES Pedidos: 11012365 Val…" at bounding box center [542, 233] width 1084 height 466
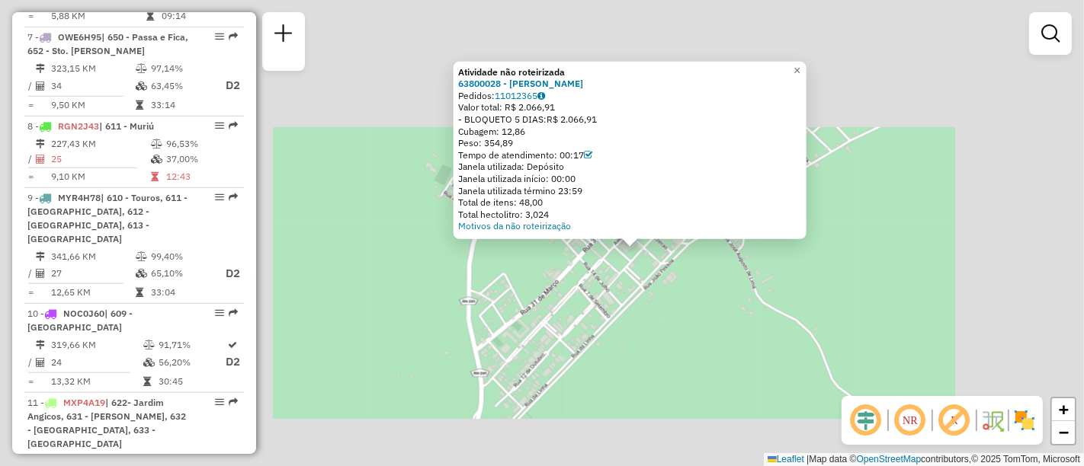
click at [745, 287] on div "Atividade não roteirizada 63800028 - MANOEL AUG ALV ALVES Pedidos: 11012365 Val…" at bounding box center [542, 233] width 1084 height 466
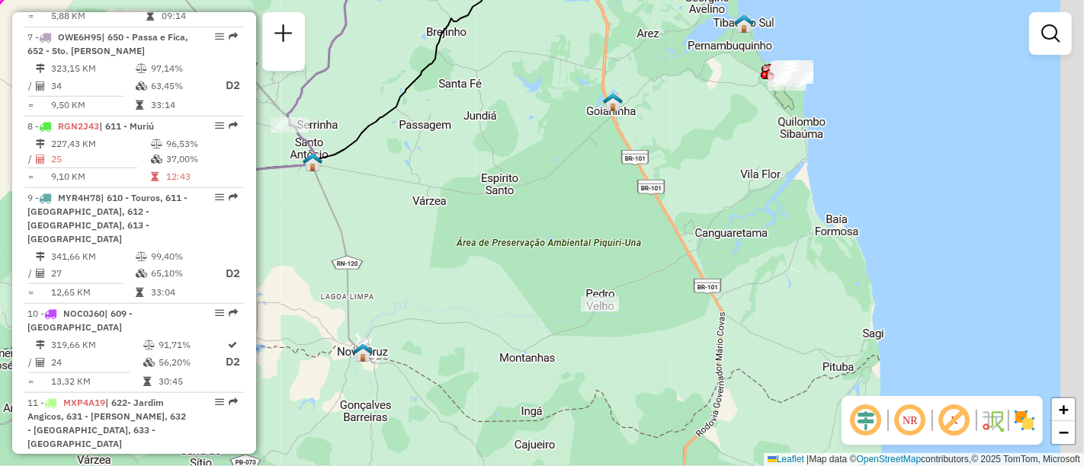
drag, startPoint x: 694, startPoint y: 118, endPoint x: 575, endPoint y: 117, distance: 119.7
click at [575, 117] on div "Janela de atendimento Grade de atendimento Capacidade Transportadoras Veículos …" at bounding box center [542, 233] width 1084 height 466
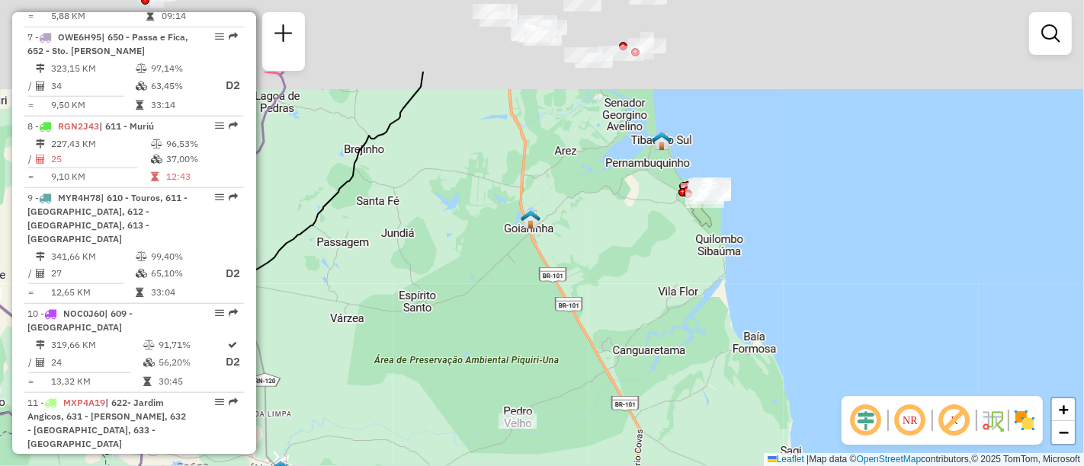
drag, startPoint x: 719, startPoint y: 313, endPoint x: 729, endPoint y: 349, distance: 38.1
click at [729, 349] on div "Janela de atendimento Grade de atendimento Capacidade Transportadoras Veículos …" at bounding box center [542, 233] width 1084 height 466
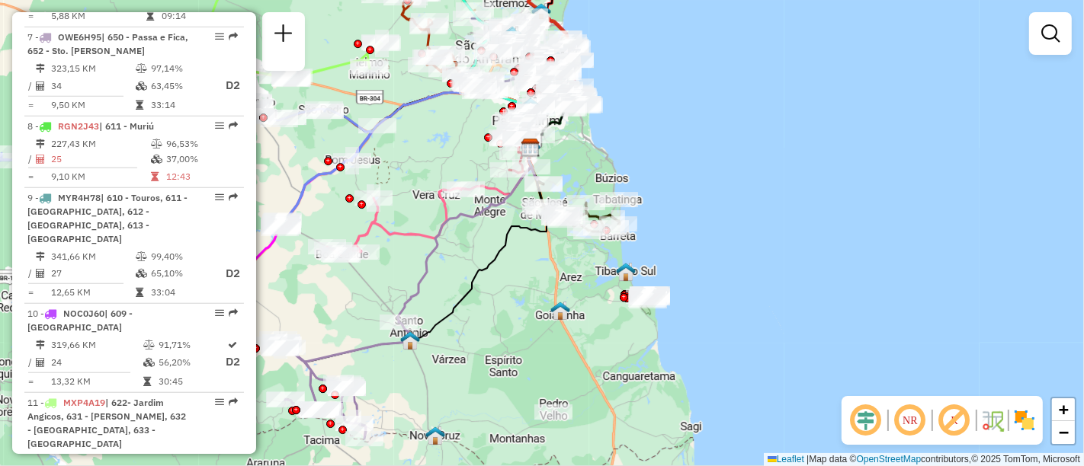
drag, startPoint x: 632, startPoint y: 166, endPoint x: 619, endPoint y: 286, distance: 120.4
click at [619, 286] on div "Janela de atendimento Grade de atendimento Capacidade Transportadoras Veículos …" at bounding box center [542, 233] width 1084 height 466
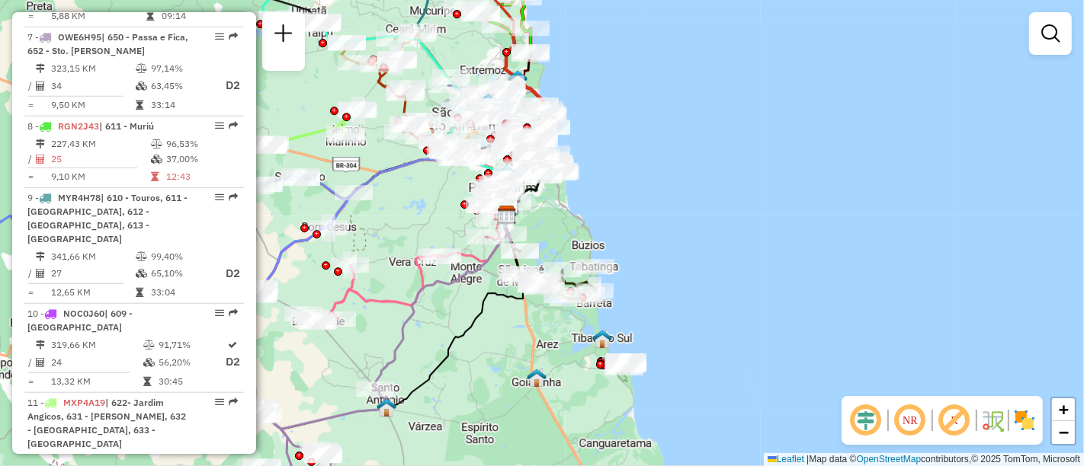
drag, startPoint x: 645, startPoint y: 380, endPoint x: 631, endPoint y: 338, distance: 43.4
click at [631, 338] on div "Janela de atendimento Grade de atendimento Capacidade Transportadoras Veículos …" at bounding box center [542, 233] width 1084 height 466
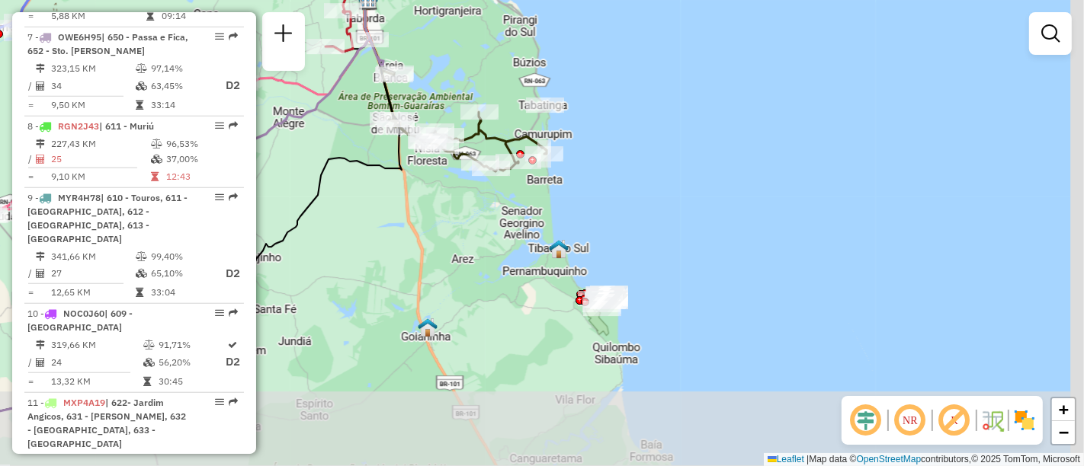
click at [629, 299] on div "Janela de atendimento Grade de atendimento Capacidade Transportadoras Veículos …" at bounding box center [542, 233] width 1084 height 466
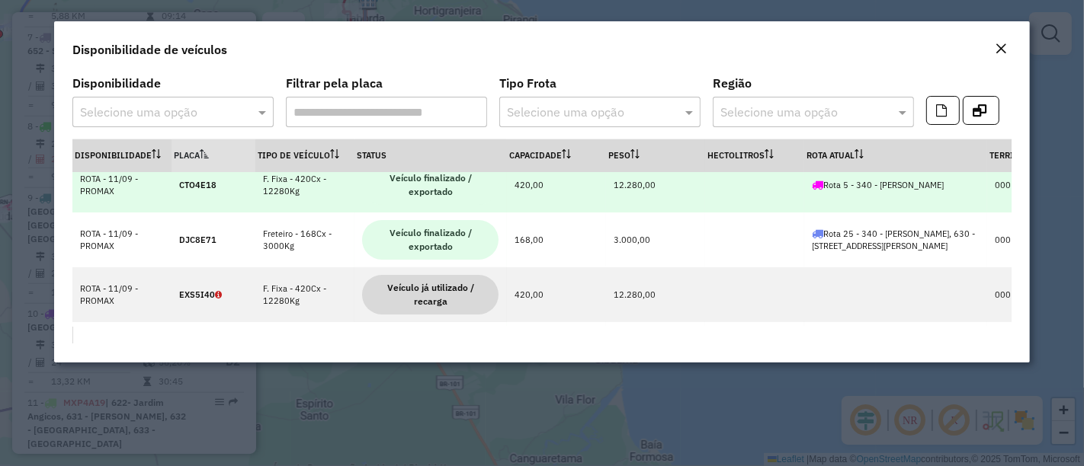
scroll to position [0, 0]
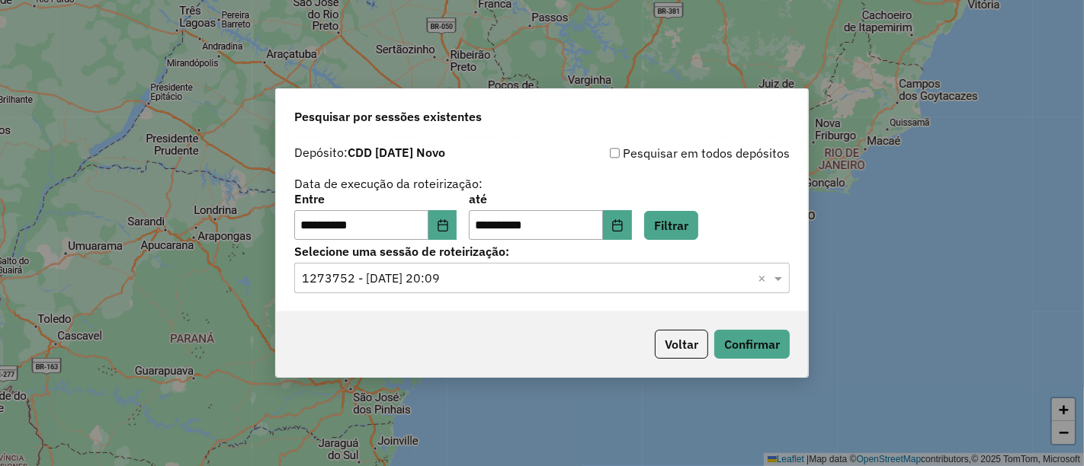
click at [716, 270] on input "text" at bounding box center [527, 279] width 450 height 18
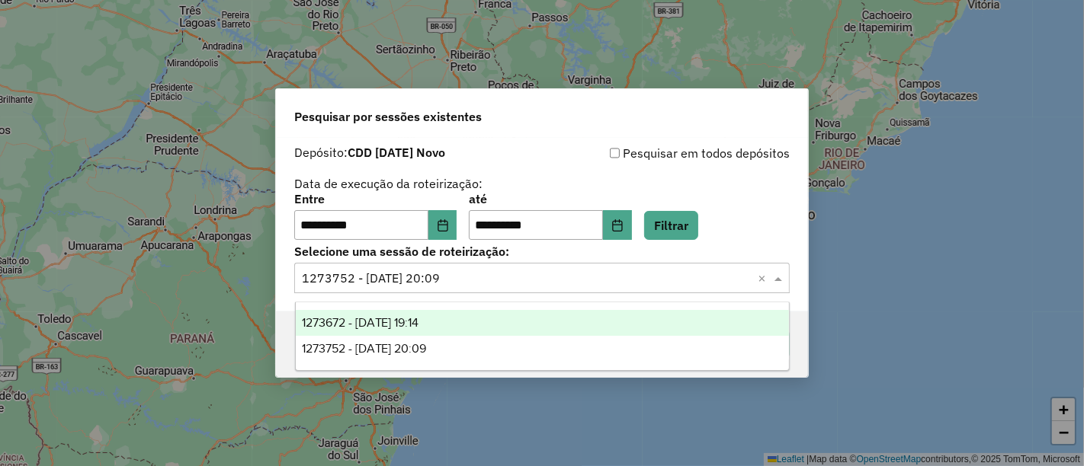
click at [797, 233] on div "**********" at bounding box center [542, 225] width 532 height 175
